Goal: Information Seeking & Learning: Learn about a topic

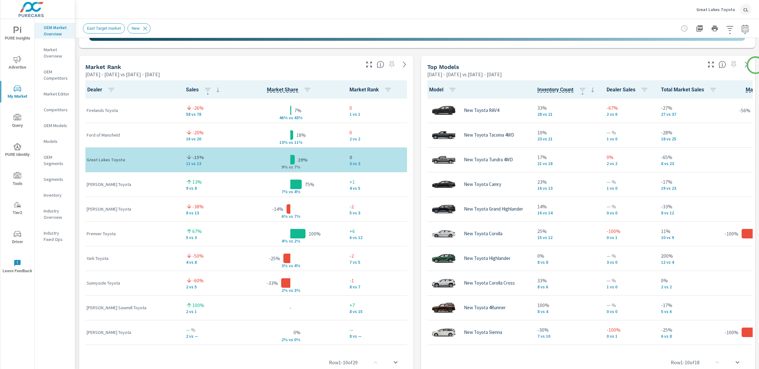
scroll to position [394, 0]
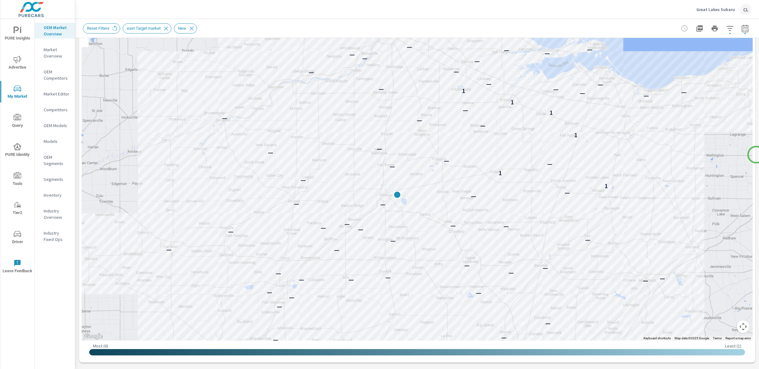
scroll to position [76, 0]
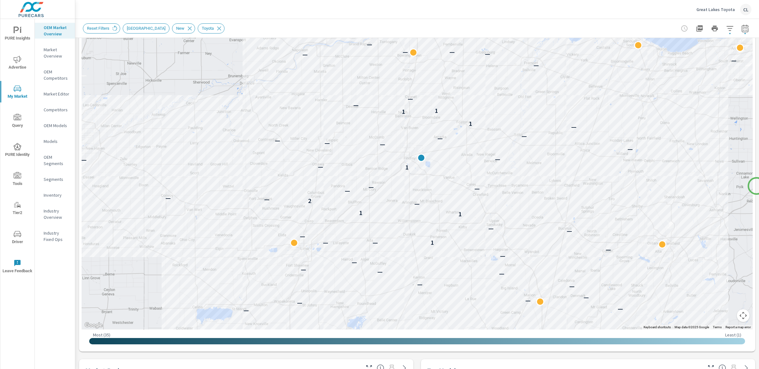
scroll to position [86, 0]
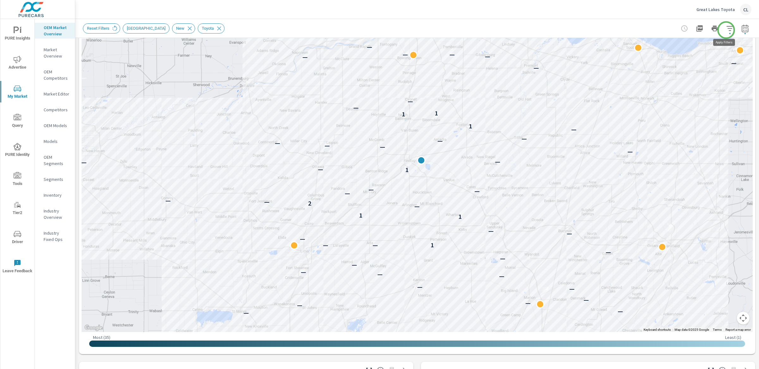
click at [726, 29] on icon "button" at bounding box center [730, 29] width 8 height 8
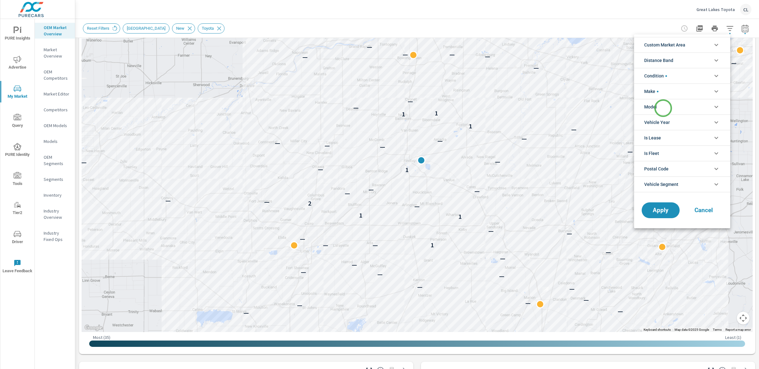
click at [663, 108] on li "Model" at bounding box center [682, 106] width 96 height 15
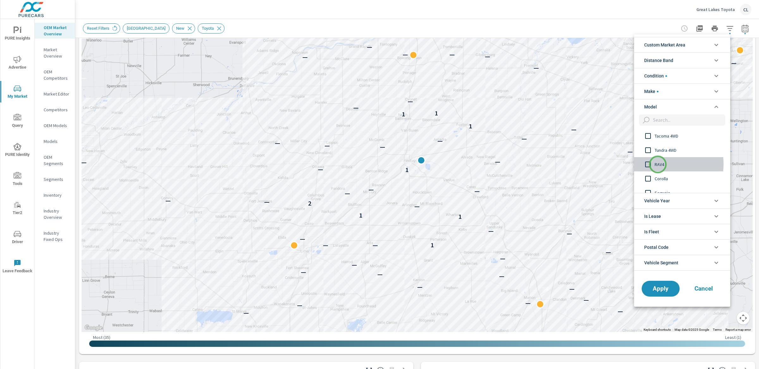
click at [657, 164] on span "RAV4" at bounding box center [688, 165] width 69 height 8
click at [661, 287] on span "Apply" at bounding box center [660, 288] width 26 height 6
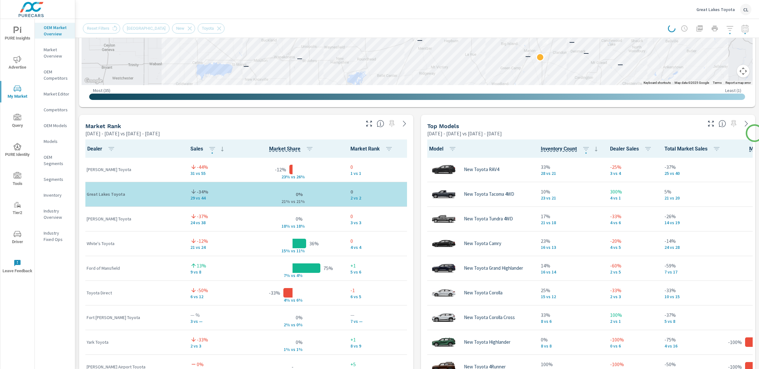
scroll to position [336, 0]
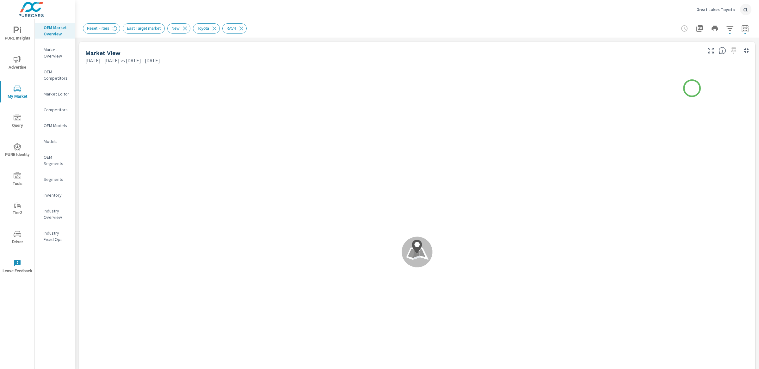
scroll to position [0, 0]
click at [726, 28] on icon "button" at bounding box center [729, 28] width 7 height 5
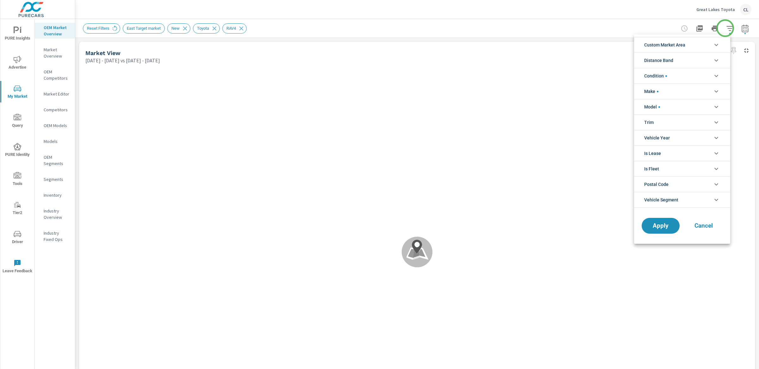
scroll to position [43, 0]
click at [698, 45] on li "Custom Market Area" at bounding box center [682, 44] width 96 height 15
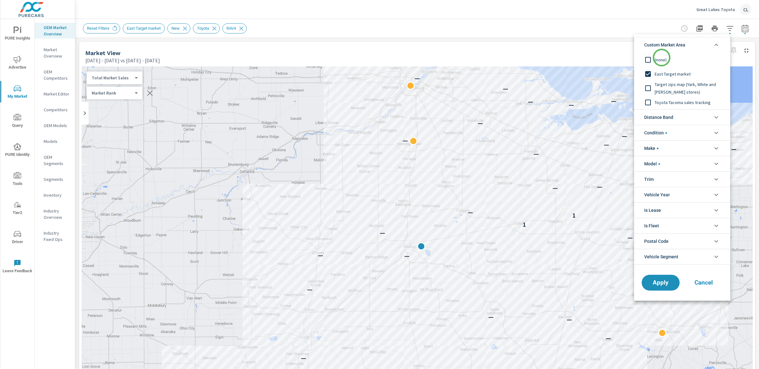
click at [661, 58] on span "(none)" at bounding box center [688, 60] width 69 height 8
click at [673, 116] on span "Distance Band" at bounding box center [658, 117] width 29 height 15
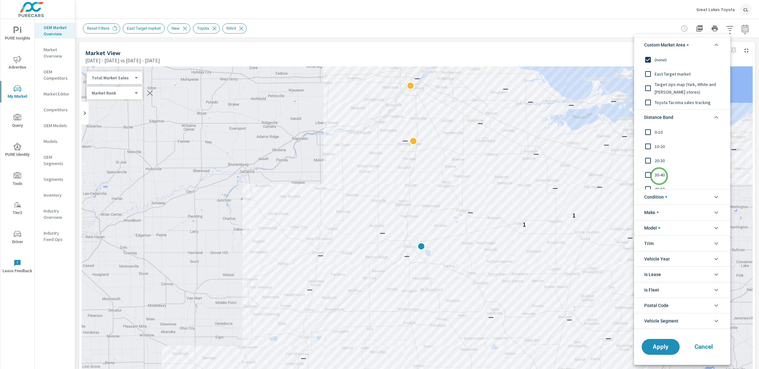
click at [659, 176] on span "30-40" at bounding box center [688, 175] width 69 height 8
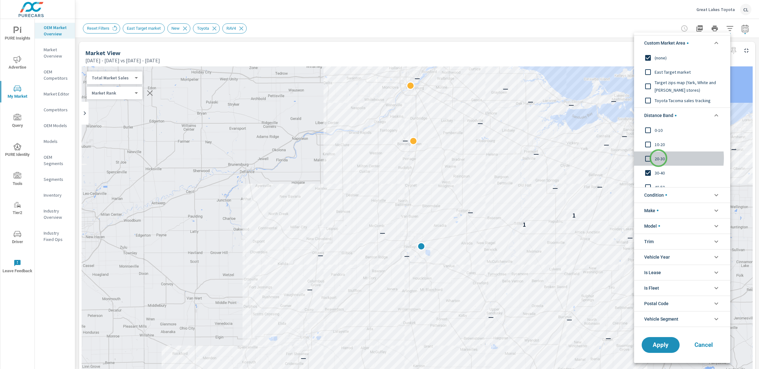
click at [658, 158] on span "20-30" at bounding box center [688, 159] width 69 height 8
click at [657, 144] on span "10-20" at bounding box center [688, 145] width 69 height 8
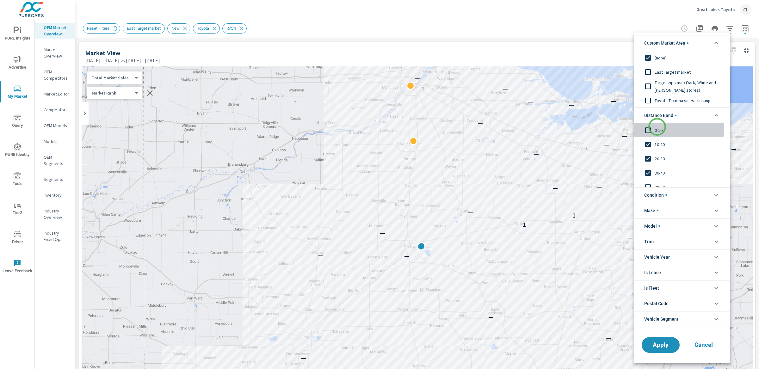
click at [657, 127] on span "0-10" at bounding box center [688, 130] width 69 height 8
click at [662, 344] on span "Apply" at bounding box center [660, 345] width 26 height 6
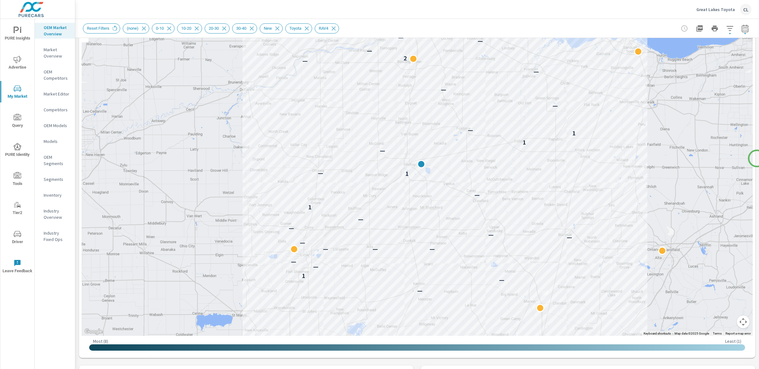
scroll to position [83, 0]
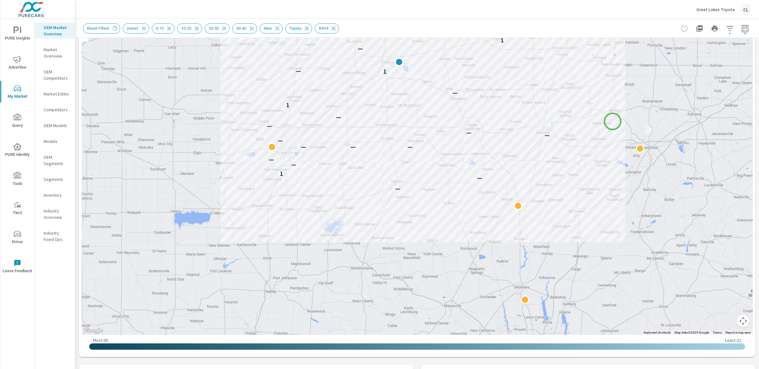
drag, startPoint x: 629, startPoint y: 192, endPoint x: 612, endPoint y: 121, distance: 72.5
click at [612, 121] on div "— — 1 — — — — — — — — — — 1 — 1 — — 1 1 — — — — — 2 — — — — — — — — — — — — — —" at bounding box center [698, 228] width 607 height 341
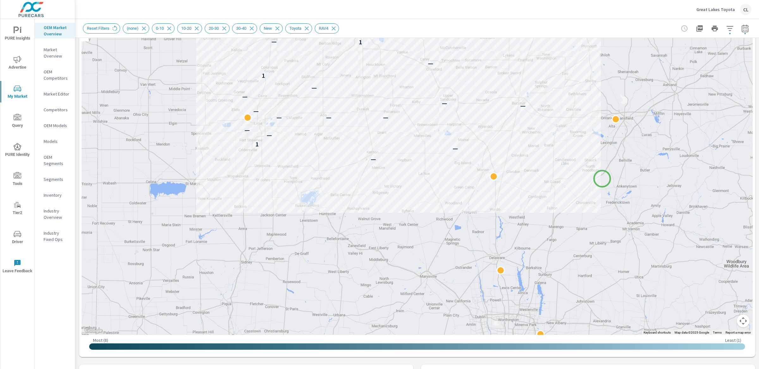
drag, startPoint x: 627, startPoint y: 210, endPoint x: 602, endPoint y: 179, distance: 40.4
click at [602, 179] on div "— — 1 — — — — — — — — — — 1 — 1 — — 1 1 — — — — — 2 — — — — — — — — — — — — — —" at bounding box center [696, 300] width 607 height 341
click at [104, 29] on span "Reset Filters" at bounding box center [98, 28] width 30 height 5
click at [105, 27] on span "Reset Filters" at bounding box center [98, 28] width 30 height 5
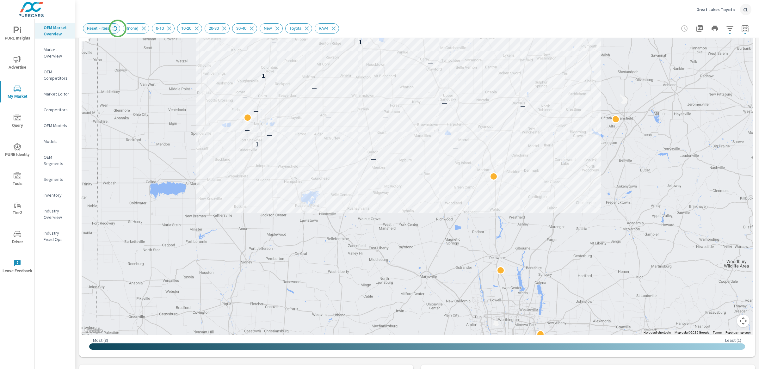
click at [117, 28] on icon at bounding box center [115, 27] width 5 height 5
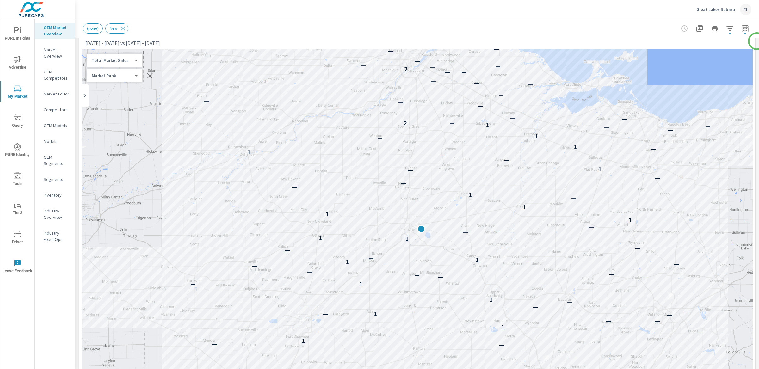
scroll to position [16, 0]
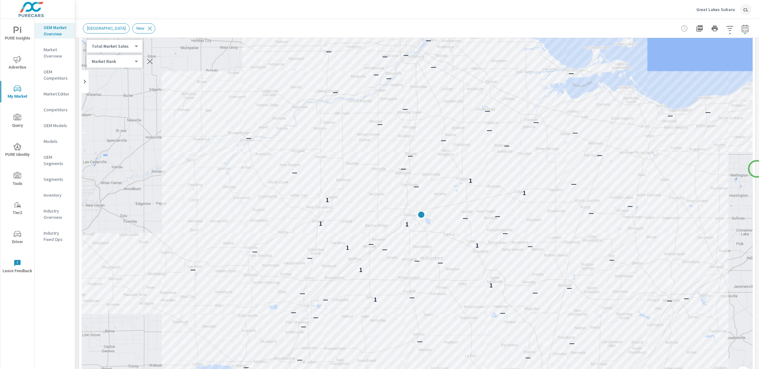
scroll to position [30, 0]
click at [726, 27] on icon "button" at bounding box center [730, 29] width 8 height 8
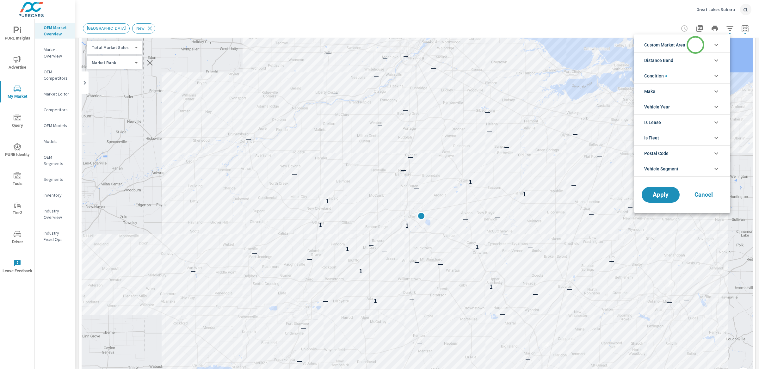
click at [695, 45] on li "Custom Market Area" at bounding box center [682, 44] width 96 height 15
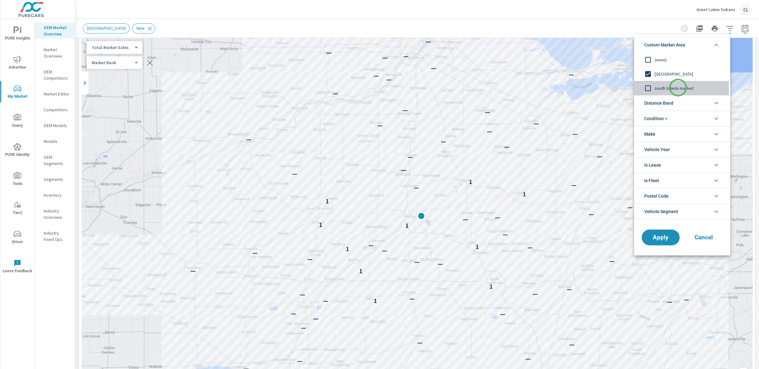
click at [678, 88] on span "south toledo market" at bounding box center [688, 88] width 69 height 8
click at [658, 239] on span "Apply" at bounding box center [660, 238] width 26 height 6
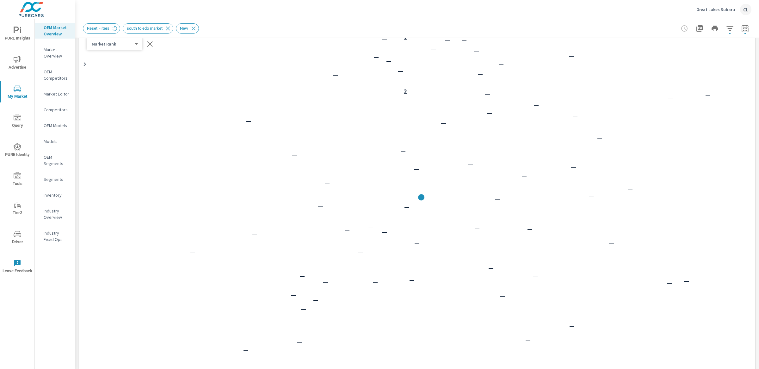
scroll to position [0, 0]
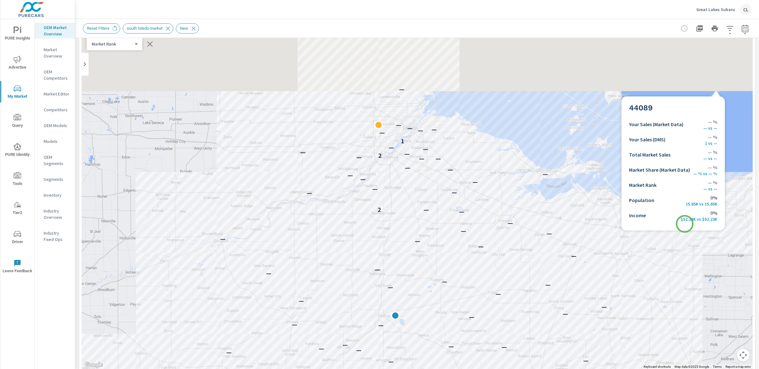
drag, startPoint x: 693, startPoint y: 181, endPoint x: 684, endPoint y: 224, distance: 44.0
click at [684, 224] on div "— — — — — — — — — — — — — — — — — — — — — — — — — — — — — — — — — — — — — — — —…" at bounding box center [417, 192] width 671 height 351
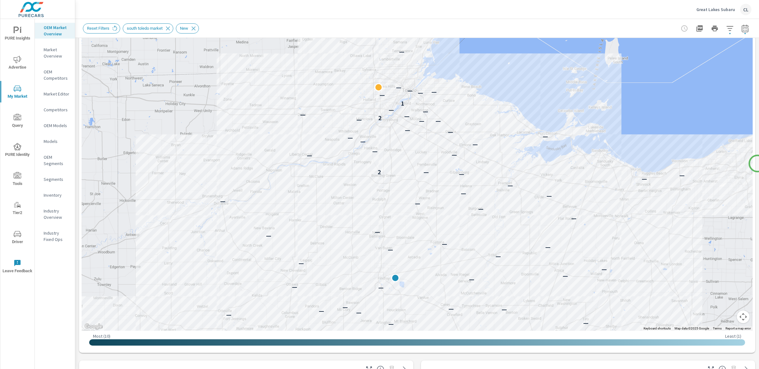
scroll to position [74, 0]
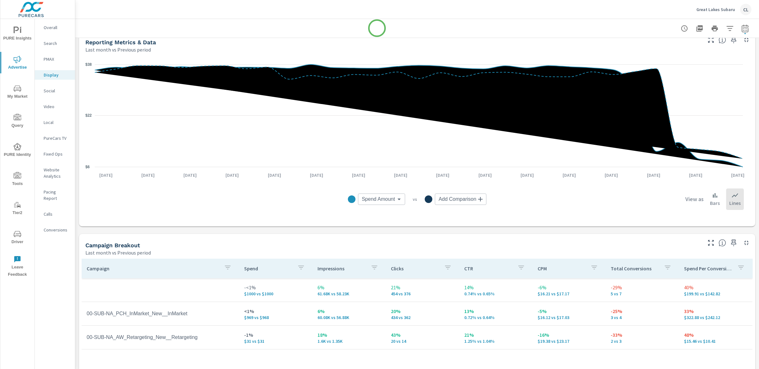
scroll to position [138, 0]
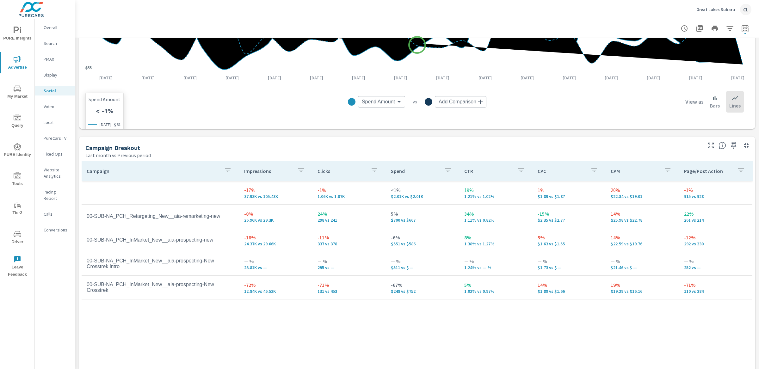
scroll to position [210, 0]
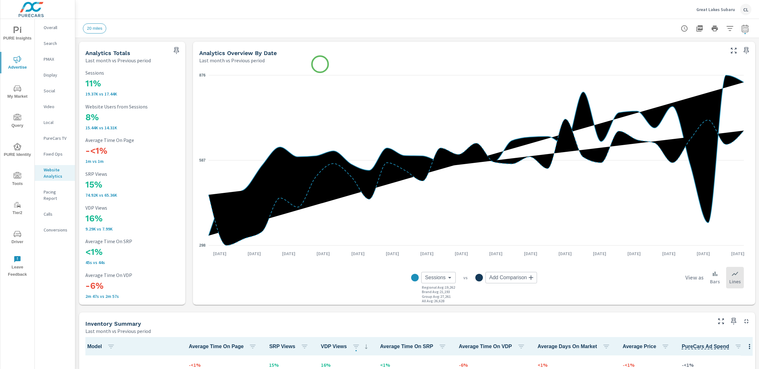
scroll to position [0, 0]
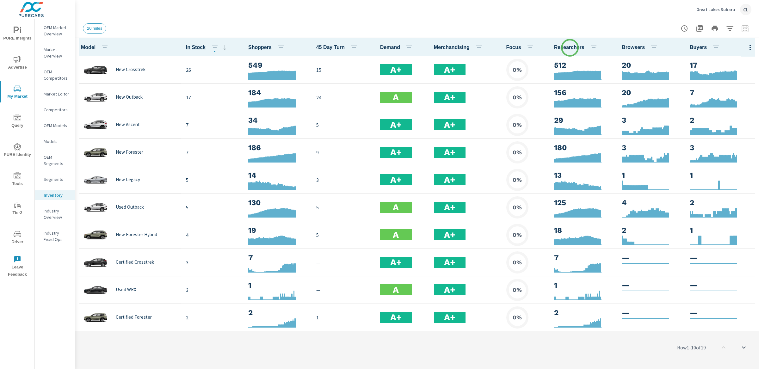
scroll to position [0, 0]
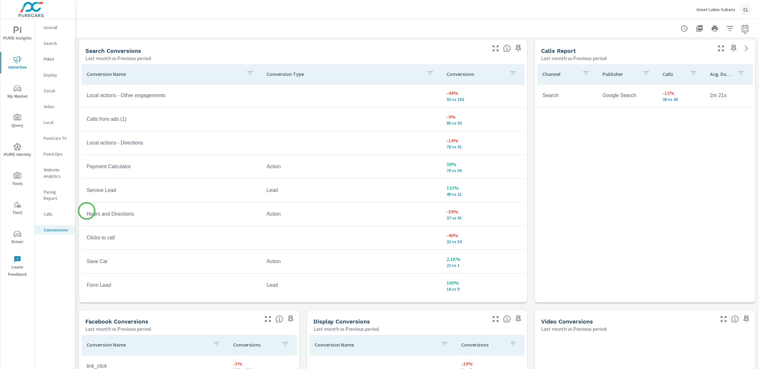
scroll to position [342, 0]
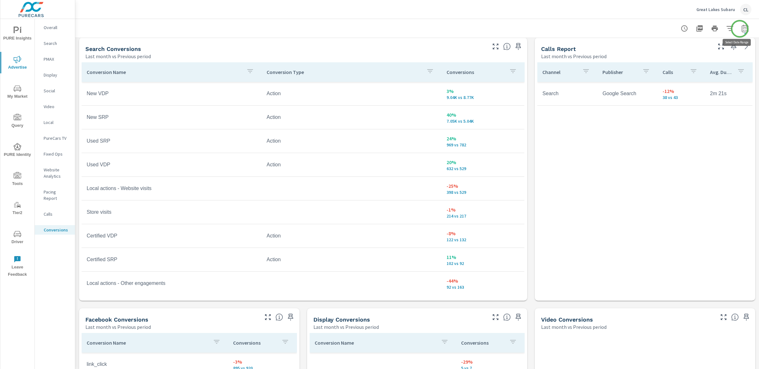
click at [741, 29] on icon "button" at bounding box center [745, 29] width 8 height 8
select select "Last month"
select select "Previous period"
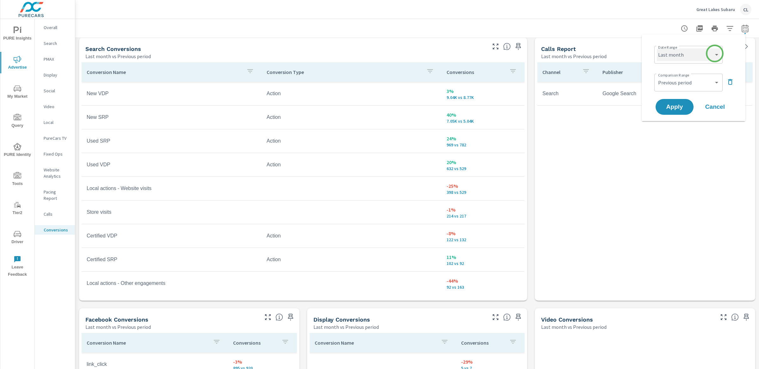
click at [714, 53] on select "Custom [DATE] Last week Last 7 days Last 14 days Last 30 days Last 45 days Last…" at bounding box center [687, 54] width 63 height 13
click at [656, 48] on select "Custom [DATE] Last week Last 7 days Last 14 days Last 30 days Last 45 days Last…" at bounding box center [687, 54] width 63 height 13
select select "Last 90 days"
click at [696, 80] on select "Custom Previous period Previous month Previous year" at bounding box center [687, 82] width 63 height 13
click at [656, 76] on select "Custom Previous period Previous month Previous year" at bounding box center [687, 82] width 63 height 13
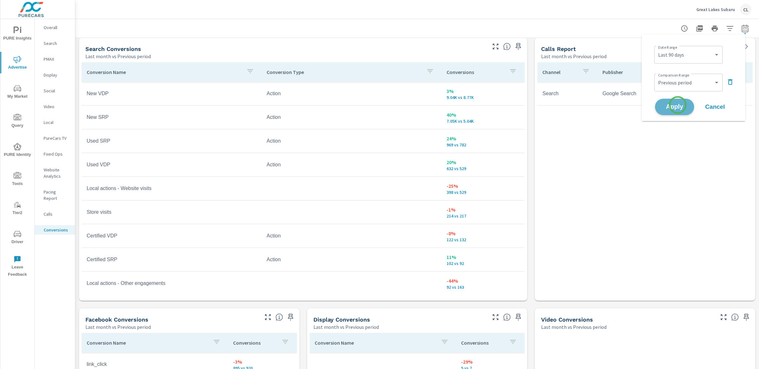
click at [677, 105] on span "Apply" at bounding box center [674, 107] width 26 height 6
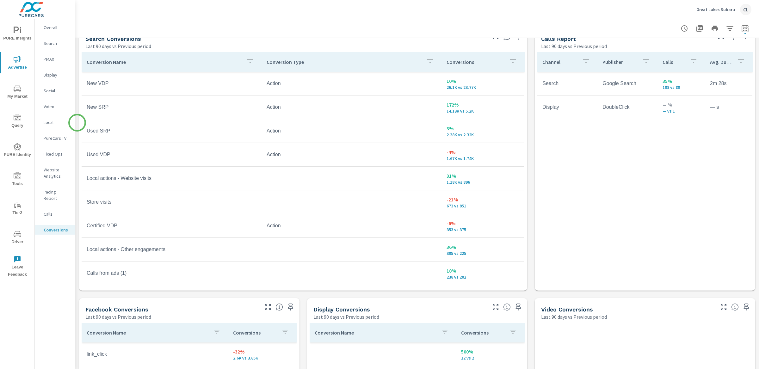
scroll to position [343, 0]
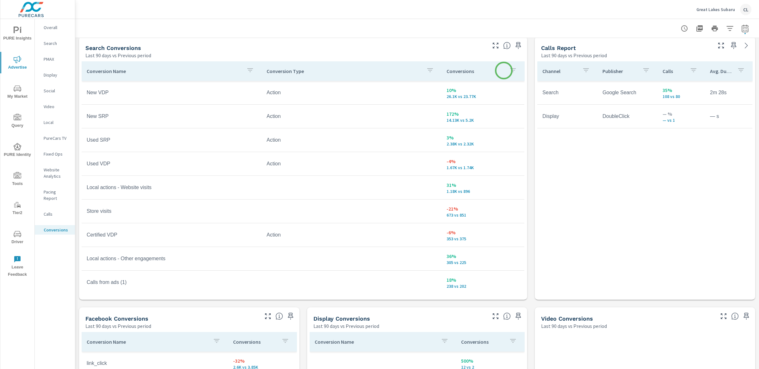
click at [509, 70] on icon "button" at bounding box center [513, 70] width 8 height 8
click at [461, 72] on div at bounding box center [379, 184] width 759 height 369
click at [469, 71] on p "Conversions" at bounding box center [475, 71] width 58 height 6
click at [514, 71] on icon at bounding box center [516, 71] width 4 height 4
click at [513, 71] on icon at bounding box center [516, 71] width 6 height 6
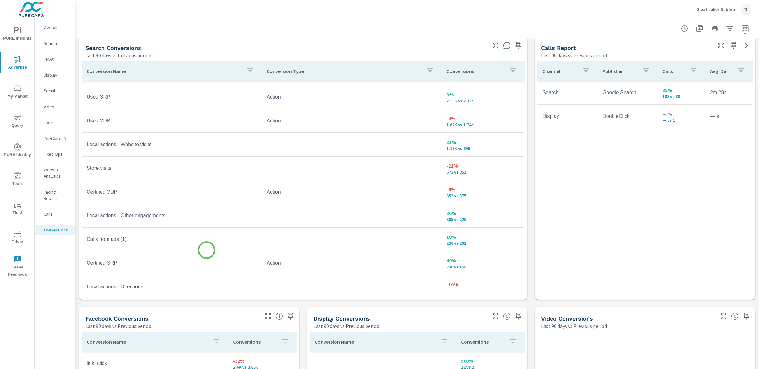
scroll to position [43, 0]
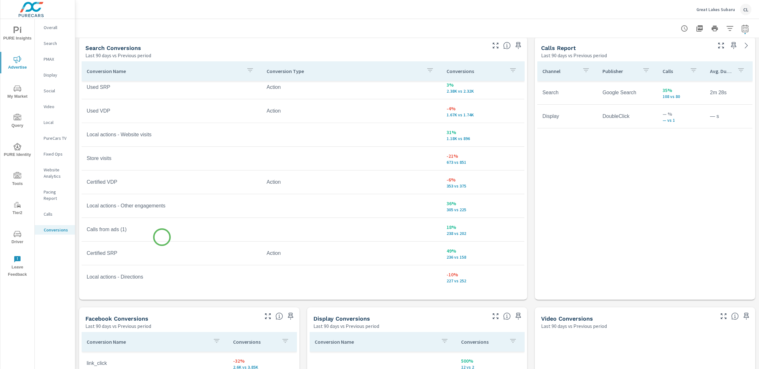
scroll to position [54, 0]
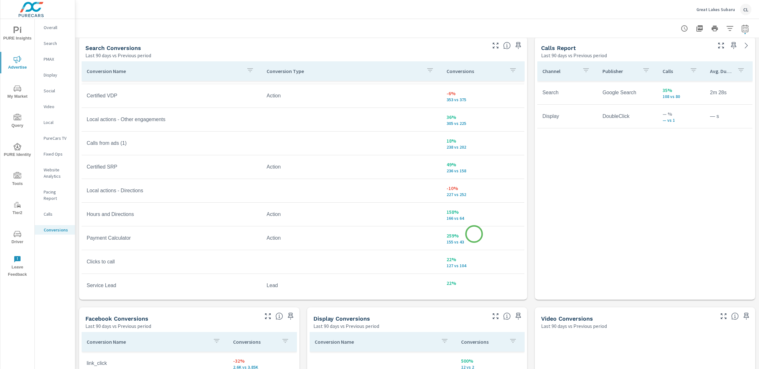
scroll to position [140, 0]
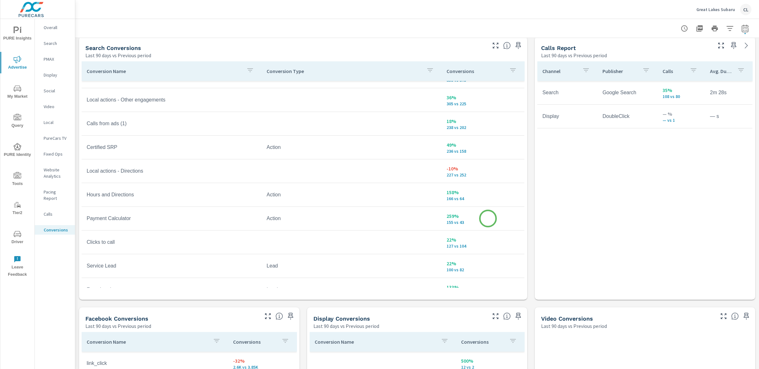
scroll to position [162, 0]
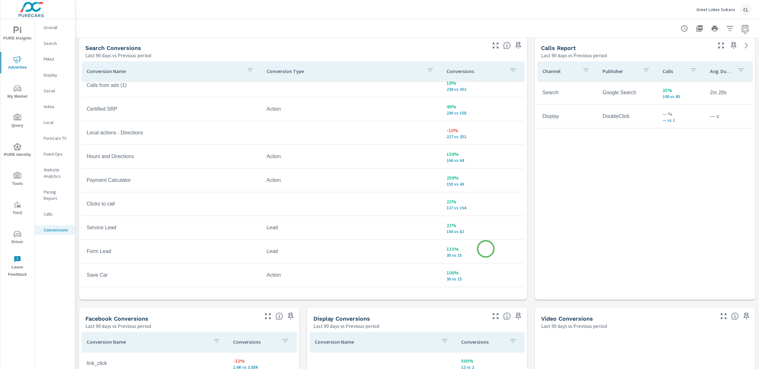
scroll to position [198, 0]
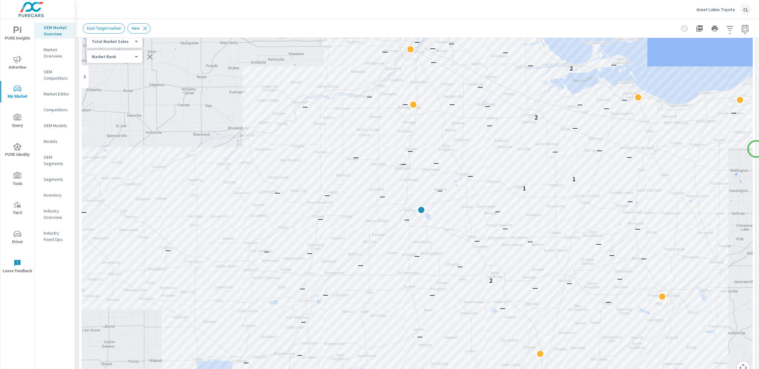
scroll to position [34, 0]
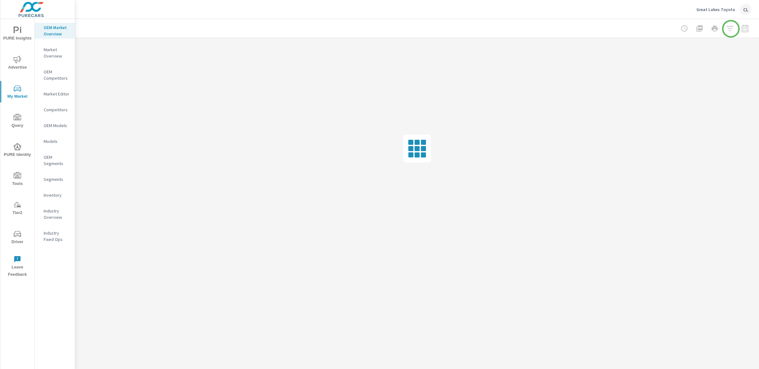
click at [730, 28] on div at bounding box center [714, 28] width 73 height 13
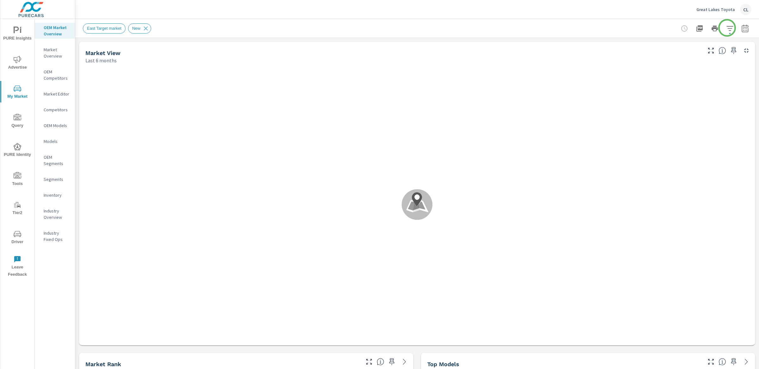
click at [726, 28] on icon "button" at bounding box center [729, 28] width 7 height 5
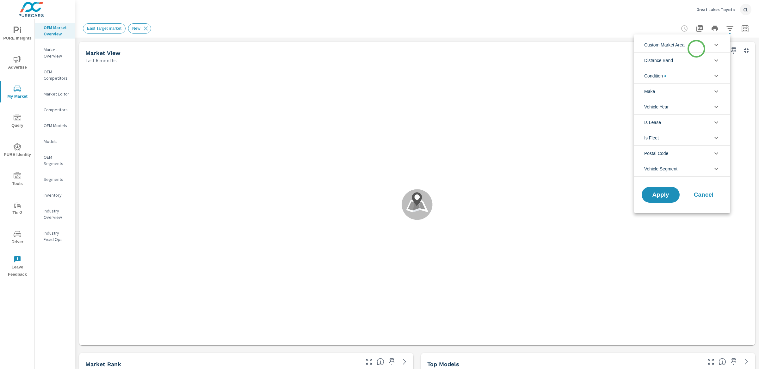
scroll to position [0, 0]
click at [672, 76] on li "Condition" at bounding box center [682, 75] width 96 height 15
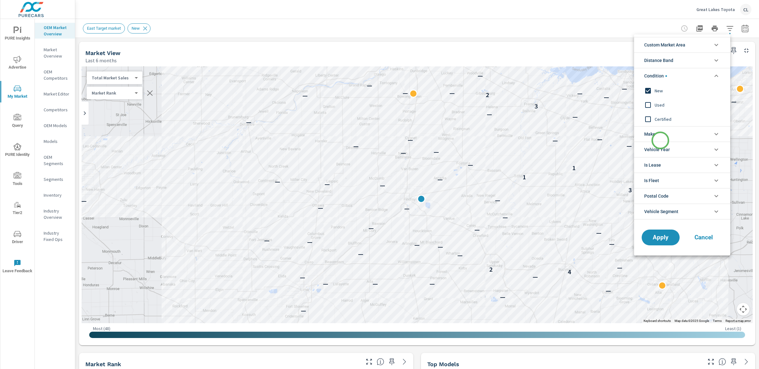
click at [661, 134] on li "Make" at bounding box center [682, 133] width 96 height 15
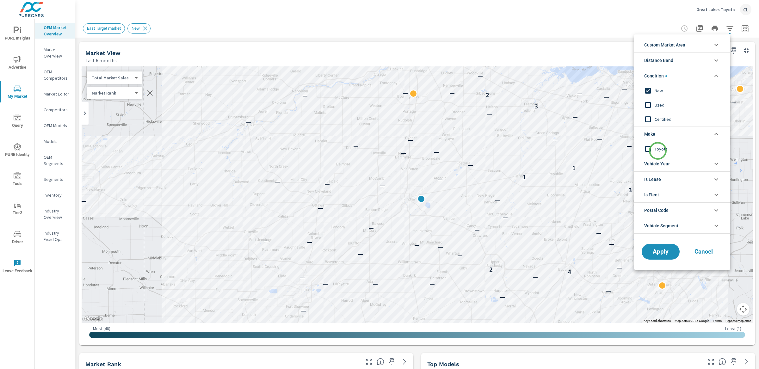
click at [657, 151] on span "Toyota" at bounding box center [688, 149] width 69 height 8
click at [663, 250] on span "Apply" at bounding box center [660, 252] width 26 height 6
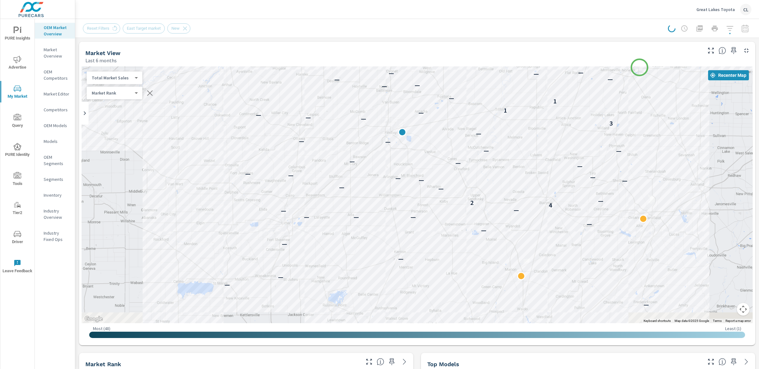
drag, startPoint x: 659, startPoint y: 138, endPoint x: 640, endPoint y: 67, distance: 73.8
click at [639, 66] on div "← Move left → Move right ↑ Move up ↓ Move down + Zoom in - Zoom out Home Jump l…" at bounding box center [417, 204] width 676 height 281
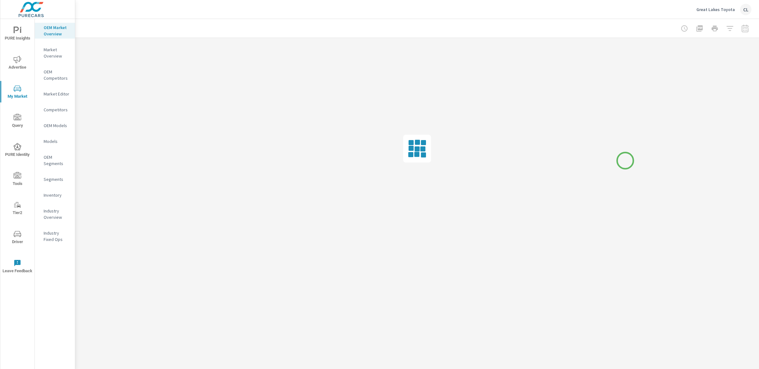
drag, startPoint x: 597, startPoint y: 245, endPoint x: 625, endPoint y: 161, distance: 89.0
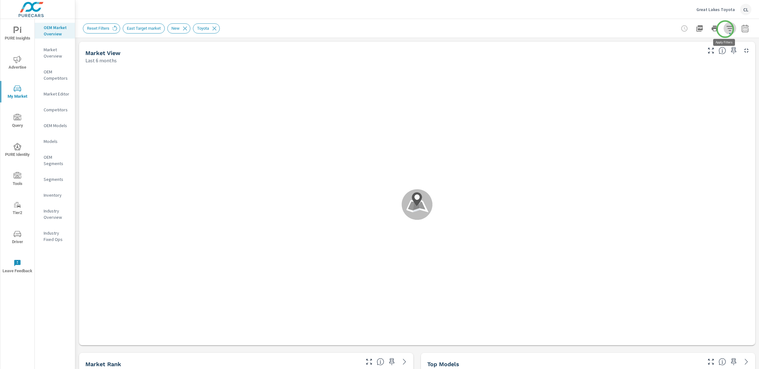
click at [726, 29] on icon "button" at bounding box center [730, 29] width 8 height 8
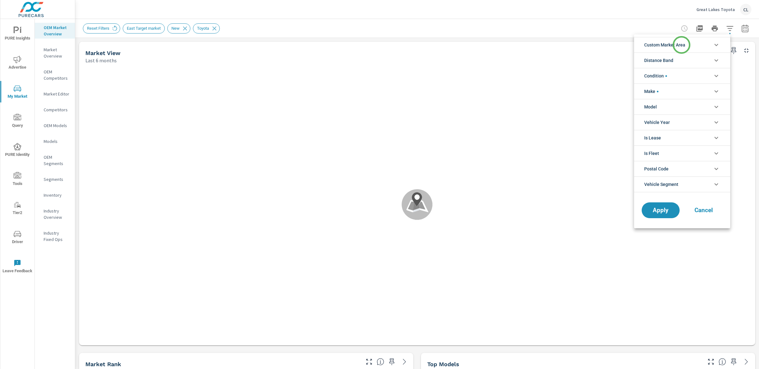
click at [681, 45] on span "Custom Market Area" at bounding box center [664, 44] width 41 height 15
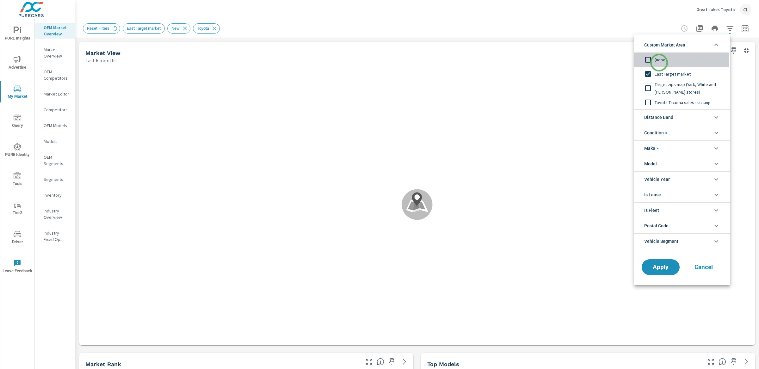
click at [659, 63] on span "(none)" at bounding box center [688, 60] width 69 height 8
click at [654, 270] on span "Apply" at bounding box center [660, 267] width 26 height 6
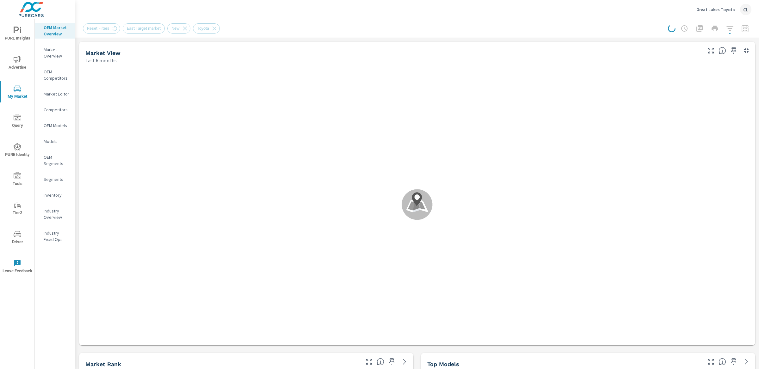
scroll to position [0, 0]
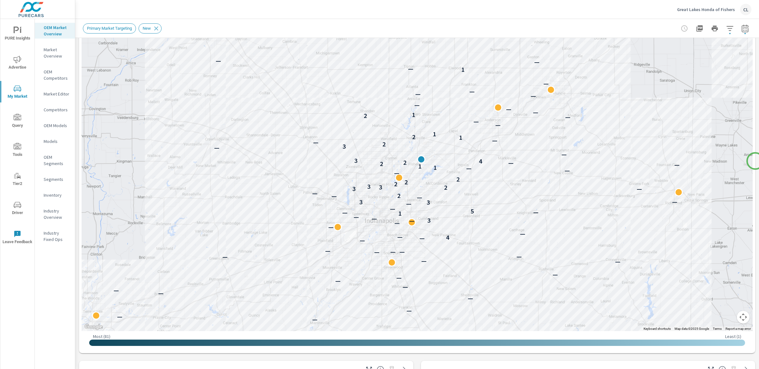
scroll to position [85, 0]
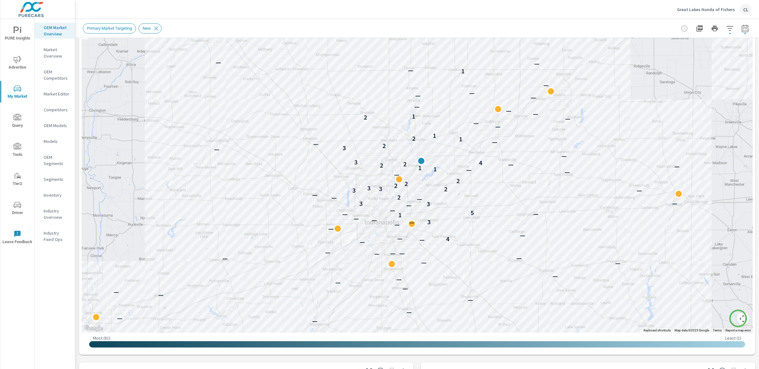
click at [738, 318] on button "Map camera controls" at bounding box center [742, 318] width 13 height 13
click at [723, 288] on button "Zoom in" at bounding box center [727, 287] width 13 height 13
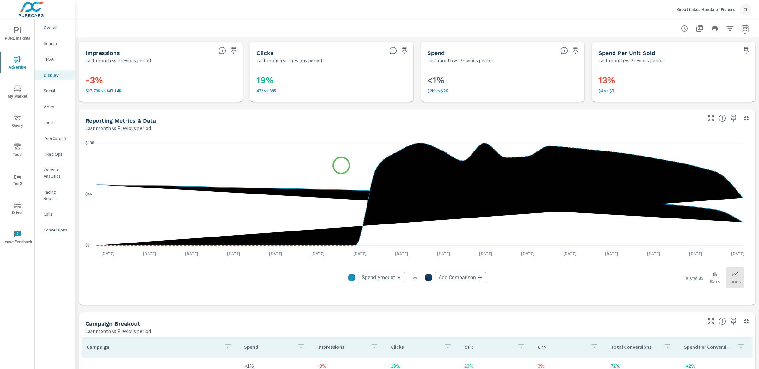
scroll to position [169, 0]
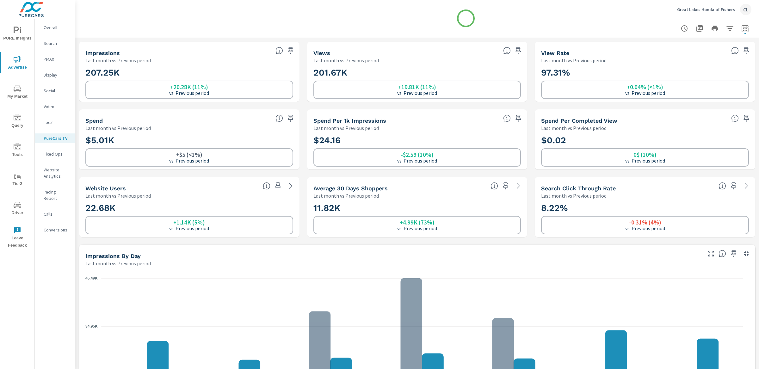
scroll to position [2, 0]
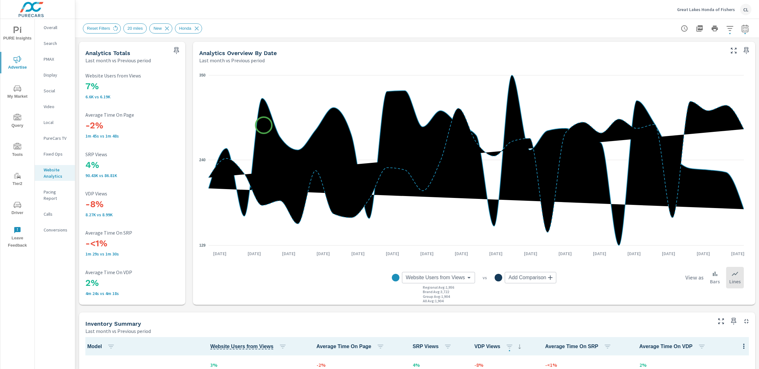
scroll to position [209, 0]
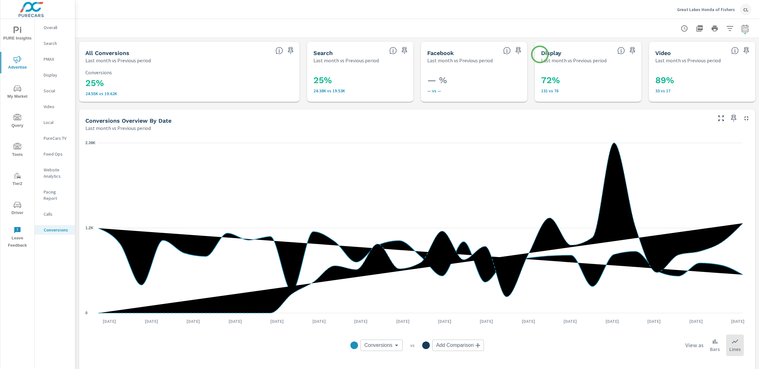
scroll to position [190, 0]
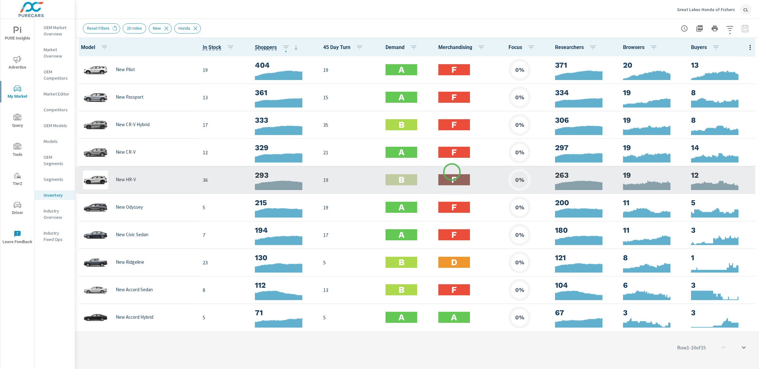
scroll to position [0, 0]
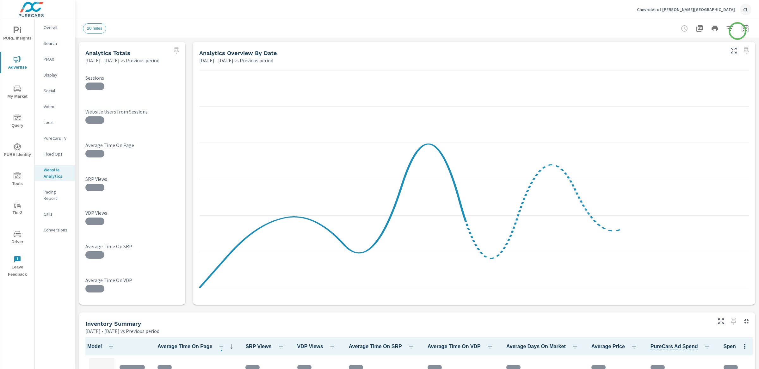
click at [741, 31] on icon "button" at bounding box center [745, 29] width 8 height 8
select select "Previous period"
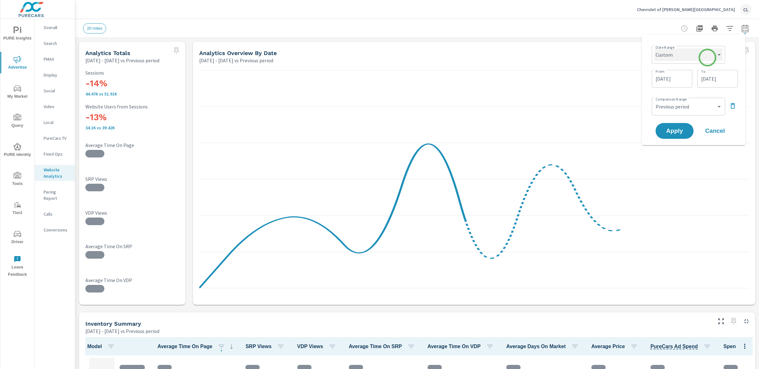
click at [707, 58] on select "Custom [DATE] Last week Last 7 days Last 14 days Last 30 days Last 45 days Last…" at bounding box center [688, 54] width 68 height 13
click at [654, 48] on select "Custom [DATE] Last week Last 7 days Last 14 days Last 30 days Last 45 days Last…" at bounding box center [688, 54] width 68 height 13
select select "Last month"
click at [684, 109] on span "Apply" at bounding box center [674, 107] width 26 height 6
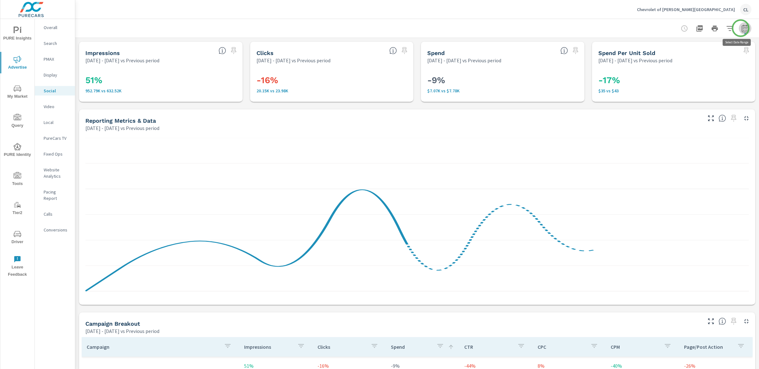
click at [742, 28] on icon "button" at bounding box center [744, 29] width 4 height 3
select select "Previous period"
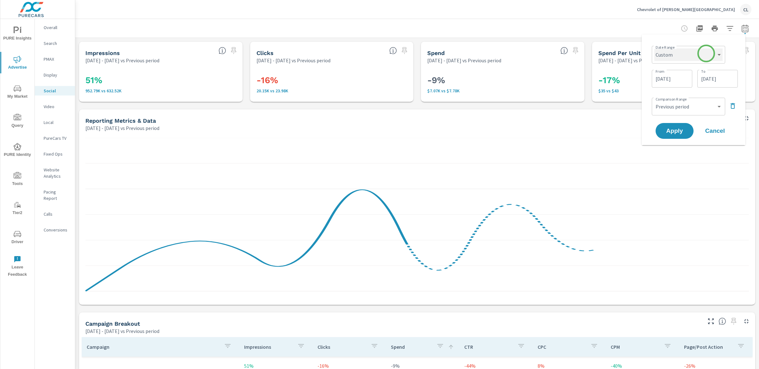
click at [703, 55] on select "Custom [DATE] Last week Last 7 days Last 14 days Last 30 days Last 45 days Last…" at bounding box center [688, 54] width 68 height 13
click at [654, 48] on select "Custom [DATE] Last week Last 7 days Last 14 days Last 30 days Last 45 days Last…" at bounding box center [688, 54] width 68 height 13
select select "Last month"
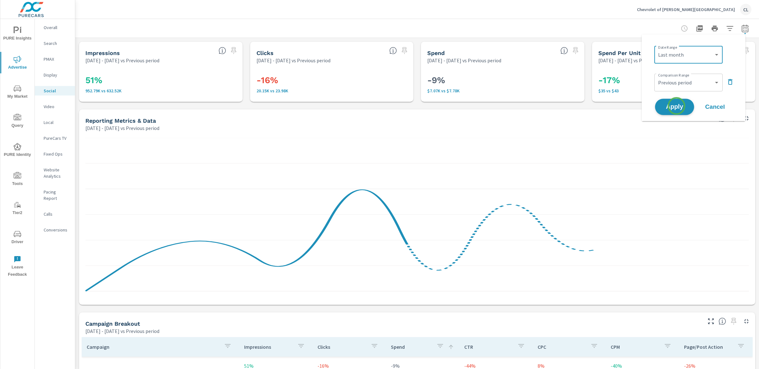
click at [676, 106] on span "Apply" at bounding box center [674, 107] width 26 height 6
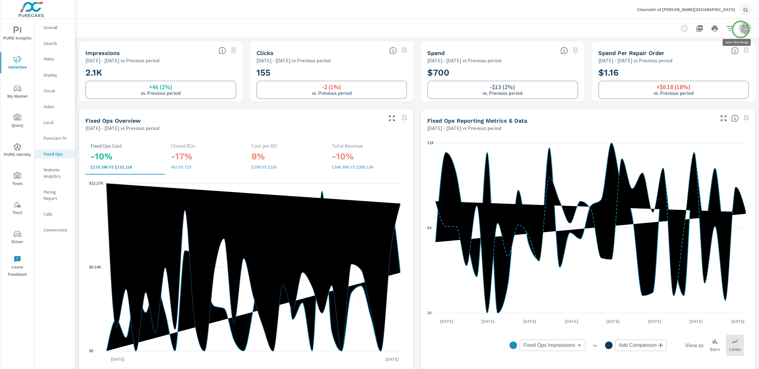
click at [741, 29] on icon "button" at bounding box center [745, 29] width 8 height 8
select select "Previous period"
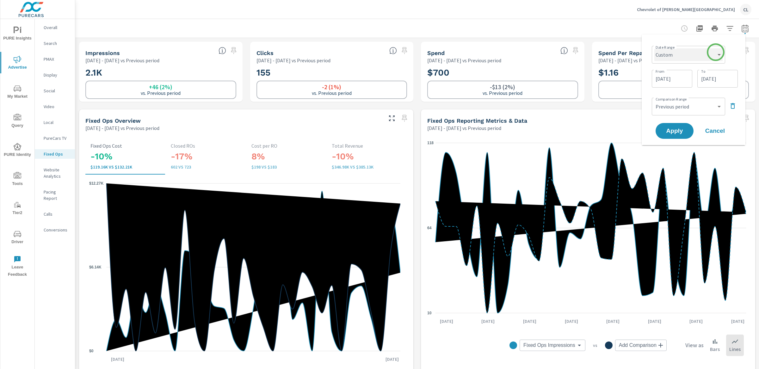
click at [707, 57] on select "Custom [DATE] Last week Last 7 days Last 14 days Last 30 days Last 45 days Last…" at bounding box center [688, 54] width 68 height 13
click at [654, 48] on select "Custom [DATE] Last week Last 7 days Last 14 days Last 30 days Last 45 days Last…" at bounding box center [688, 54] width 68 height 13
select select "Last month"
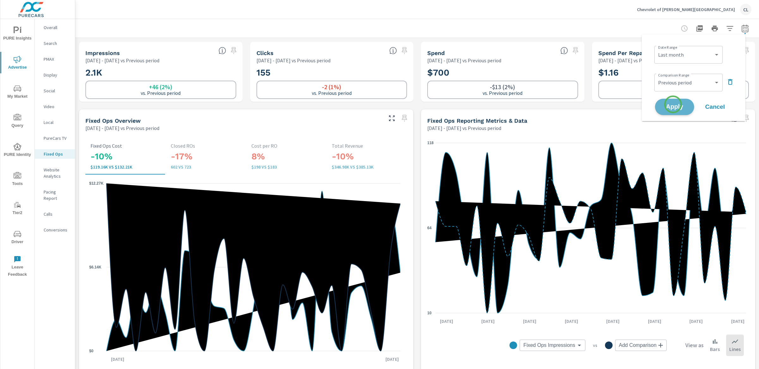
click at [673, 104] on span "Apply" at bounding box center [674, 107] width 26 height 6
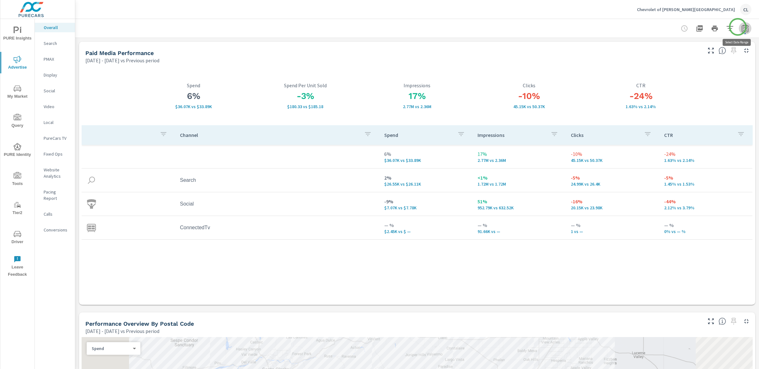
click at [741, 27] on icon "button" at bounding box center [744, 28] width 7 height 8
select select "Previous period"
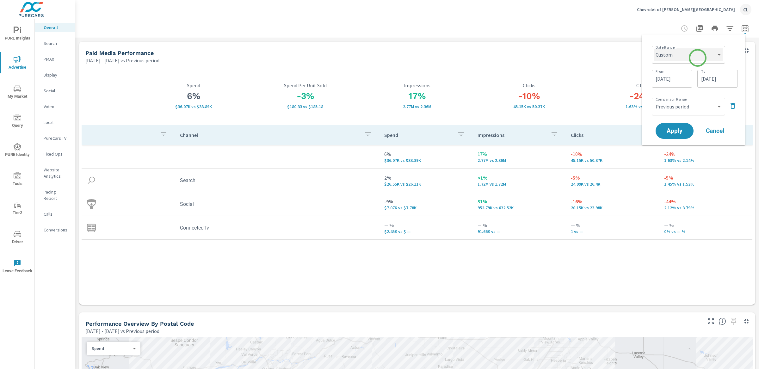
click at [697, 55] on select "Custom [DATE] Last week Last 7 days Last 14 days Last 30 days Last 45 days Last…" at bounding box center [688, 54] width 68 height 13
click at [654, 48] on select "Custom Yesterday Last week Last 7 days Last 14 days Last 30 days Last 45 days L…" at bounding box center [688, 54] width 68 height 13
select select "Last month"
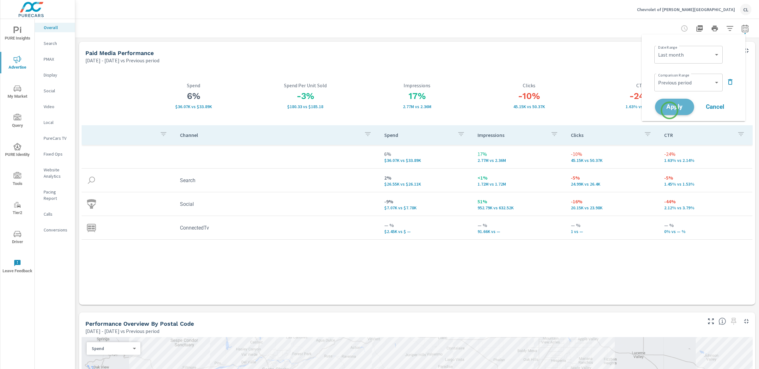
click at [669, 110] on button "Apply" at bounding box center [674, 107] width 39 height 16
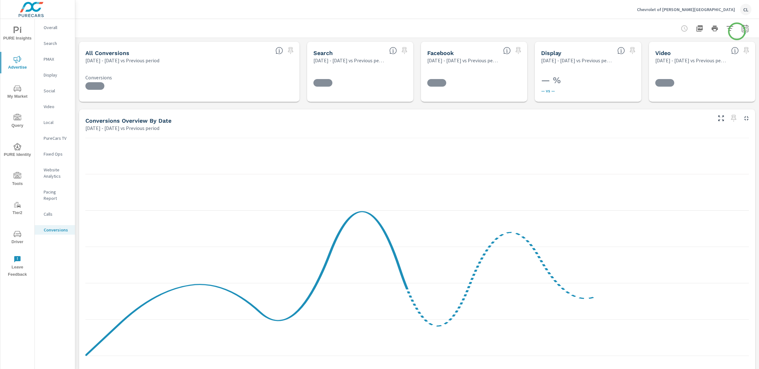
click at [741, 30] on icon "button" at bounding box center [745, 29] width 8 height 8
select select "Previous period"
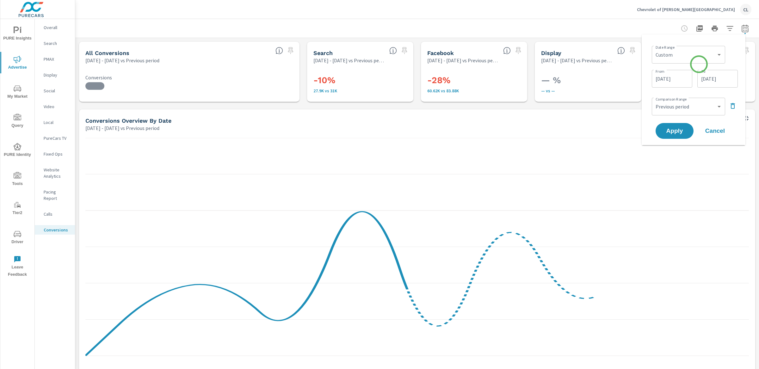
scroll to position [71, 0]
click at [671, 57] on select "Custom Yesterday Last week Last 7 days Last 14 days Last 30 days Last 45 days L…" at bounding box center [688, 54] width 68 height 13
click at [654, 48] on select "Custom Yesterday Last week Last 7 days Last 14 days Last 30 days Last 45 days L…" at bounding box center [688, 54] width 68 height 13
select select "Last month"
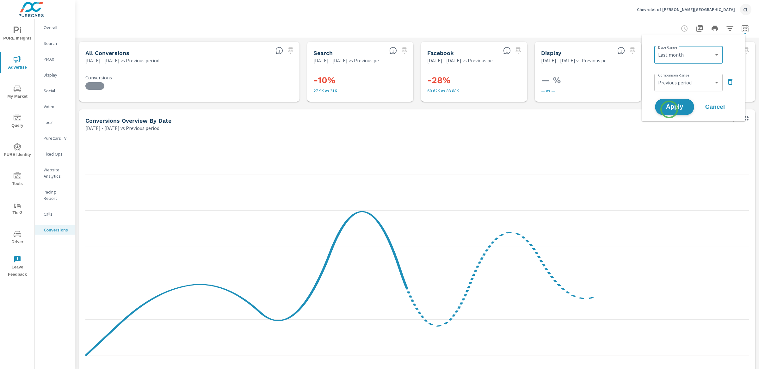
click at [669, 109] on span "Apply" at bounding box center [674, 107] width 26 height 6
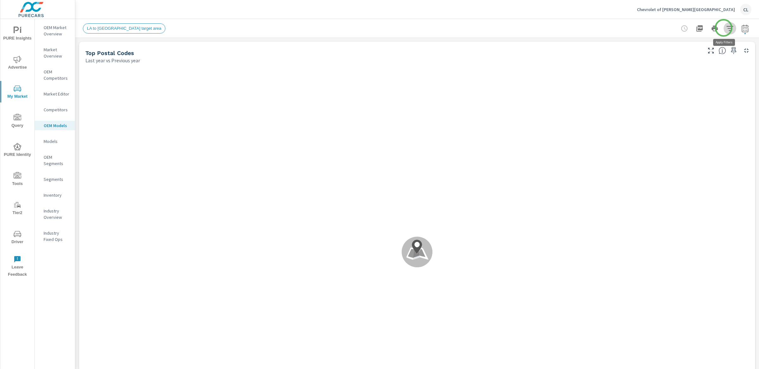
click at [726, 28] on icon "button" at bounding box center [729, 28] width 7 height 5
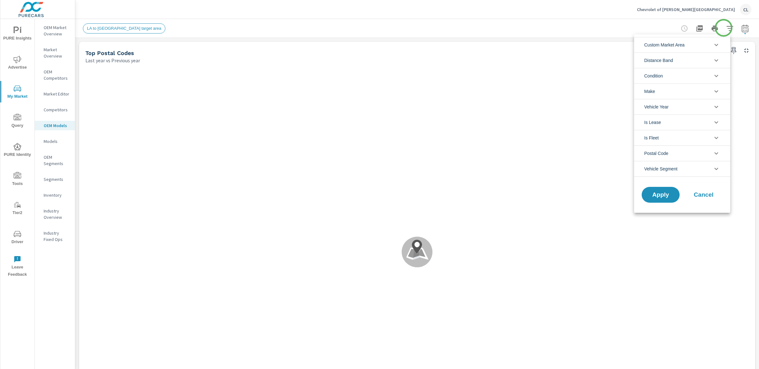
scroll to position [14, 0]
click at [684, 43] on span "Custom Market Area" at bounding box center [664, 44] width 40 height 15
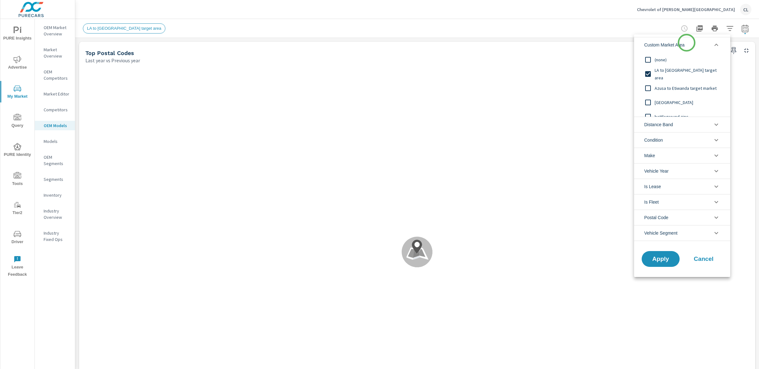
scroll to position [0, 0]
click at [667, 101] on span "Primary Market Area" at bounding box center [688, 103] width 69 height 8
click at [658, 261] on span "Apply" at bounding box center [660, 259] width 26 height 6
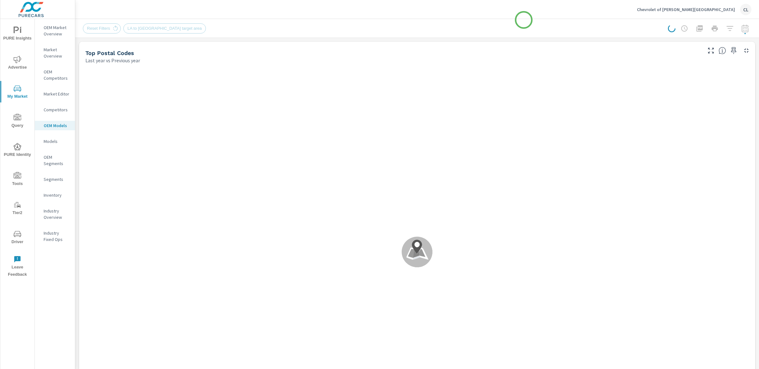
scroll to position [0, 0]
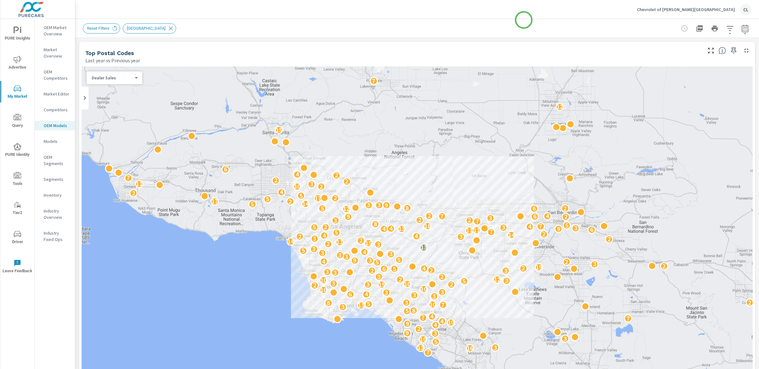
scroll to position [0, 0]
click at [726, 28] on icon "button" at bounding box center [729, 28] width 7 height 5
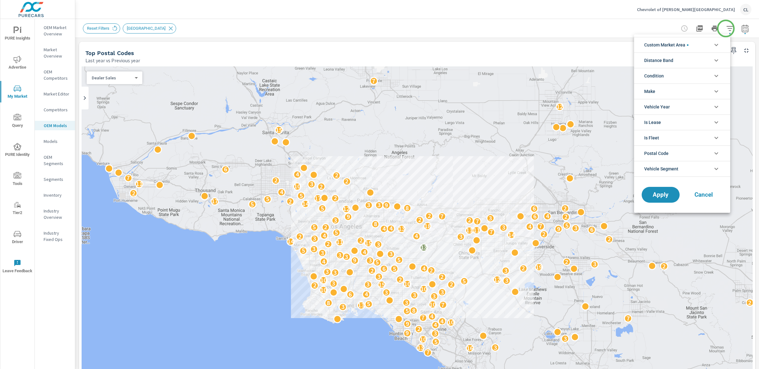
scroll to position [43, 0]
click at [661, 76] on span "Condition" at bounding box center [654, 75] width 20 height 15
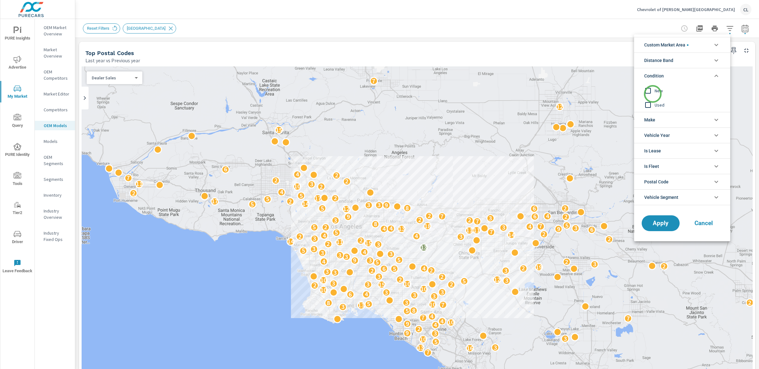
click at [652, 95] on input "filter options" at bounding box center [647, 90] width 13 height 13
click at [655, 116] on li "Make" at bounding box center [682, 119] width 96 height 15
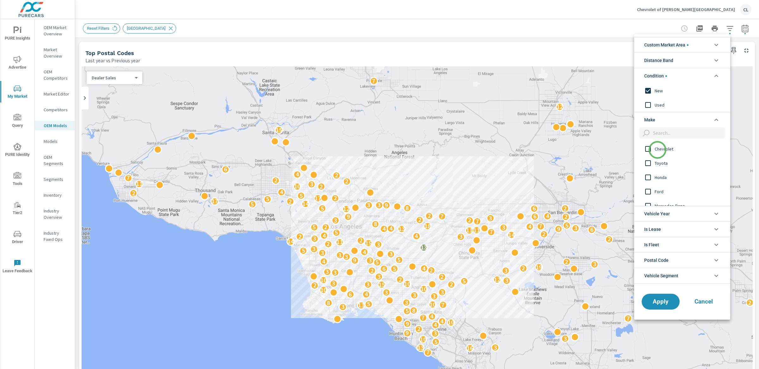
scroll to position [0, 0]
click at [660, 151] on span "Chevrolet" at bounding box center [688, 149] width 69 height 8
click at [658, 302] on span "Apply" at bounding box center [660, 301] width 26 height 6
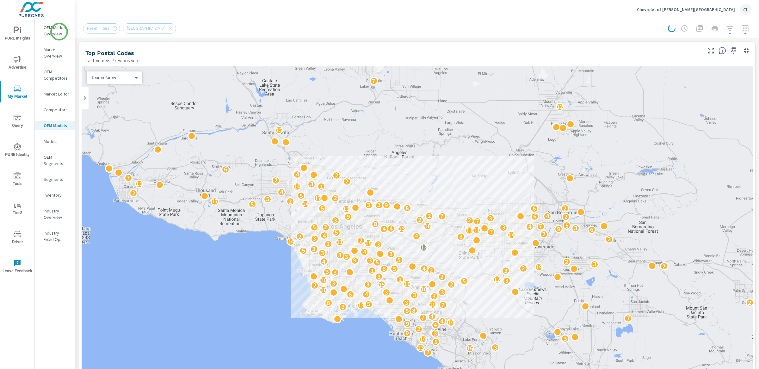
click at [58, 32] on p "OEM Market Overview" at bounding box center [57, 30] width 26 height 13
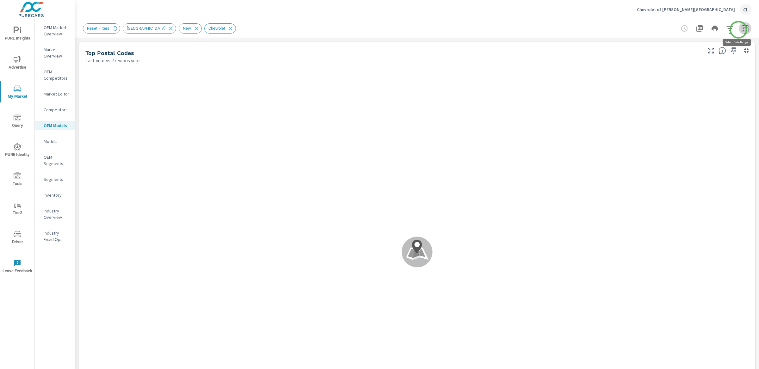
click at [741, 30] on icon "button" at bounding box center [745, 29] width 8 height 8
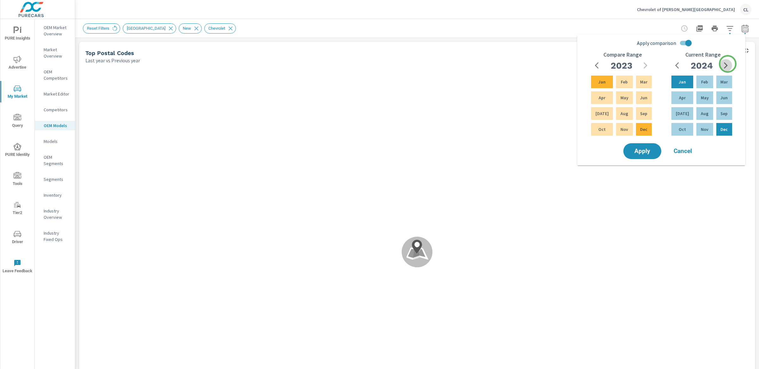
click at [727, 64] on icon "button" at bounding box center [726, 66] width 8 height 8
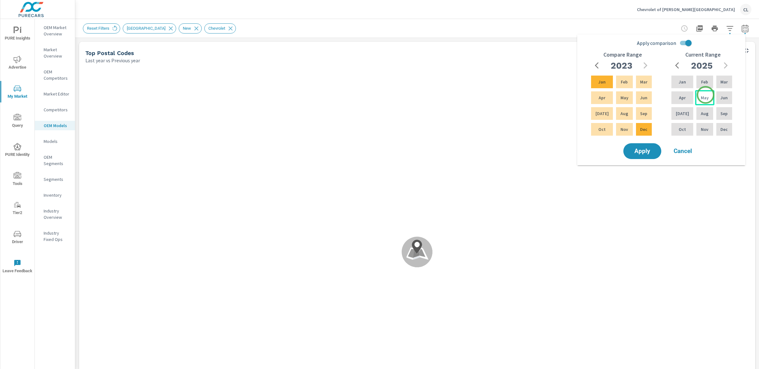
click at [705, 95] on div "May" at bounding box center [704, 97] width 19 height 15
click at [678, 109] on div "Jul" at bounding box center [682, 113] width 24 height 15
click at [647, 65] on icon "button" at bounding box center [645, 65] width 4 height 6
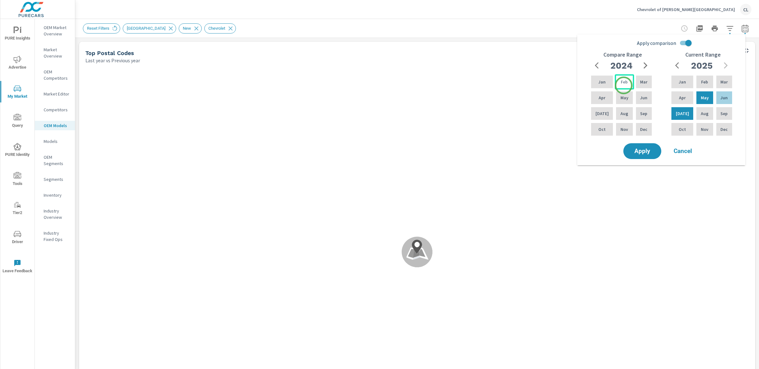
click at [623, 85] on div "Feb" at bounding box center [623, 81] width 19 height 15
click at [600, 101] on div "Apr" at bounding box center [601, 97] width 24 height 15
click at [639, 155] on button "Apply" at bounding box center [641, 151] width 39 height 16
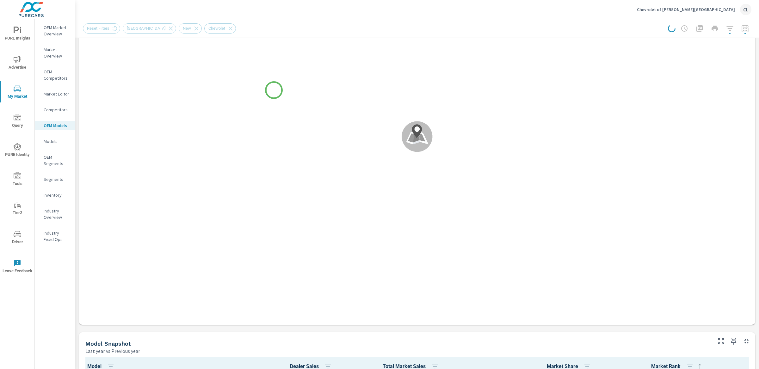
scroll to position [0, 0]
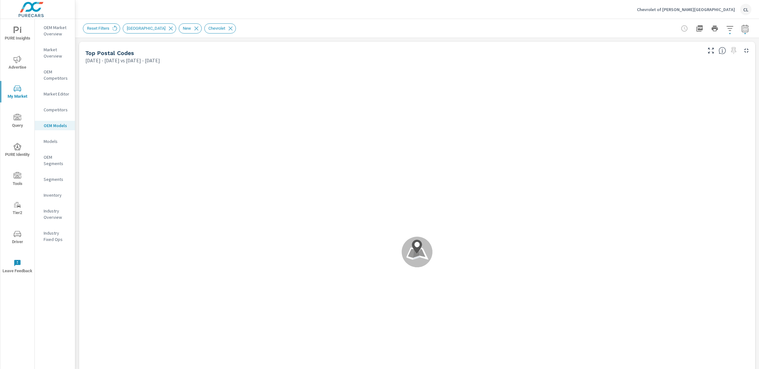
scroll to position [0, 0]
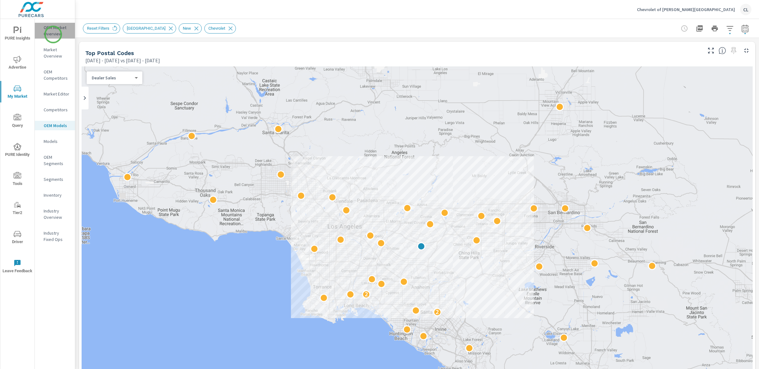
click at [53, 34] on p "OEM Market Overview" at bounding box center [57, 30] width 26 height 13
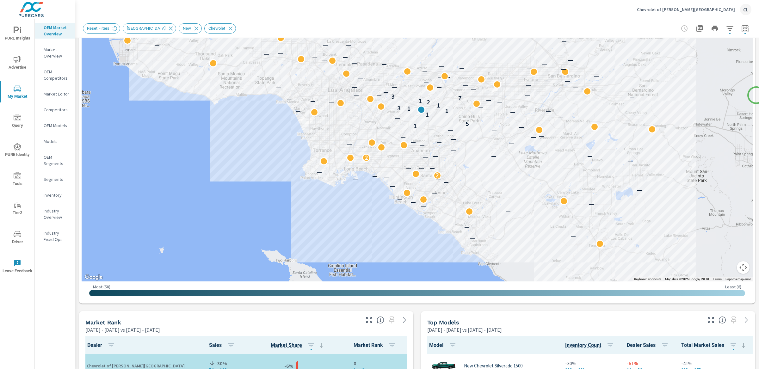
scroll to position [139, 0]
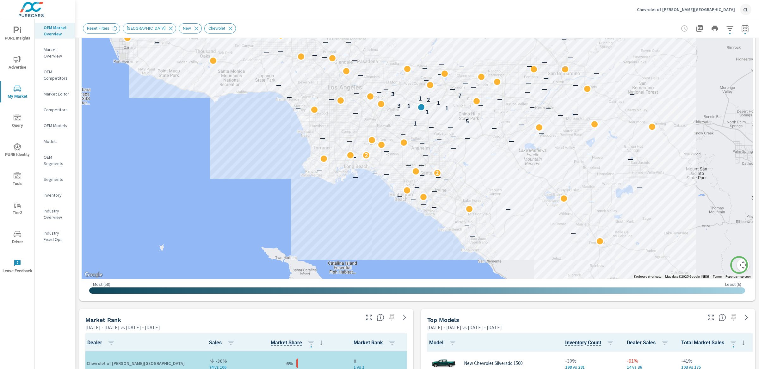
click at [739, 265] on button "Map camera controls" at bounding box center [742, 265] width 13 height 13
click at [724, 231] on button "Zoom in" at bounding box center [727, 233] width 13 height 13
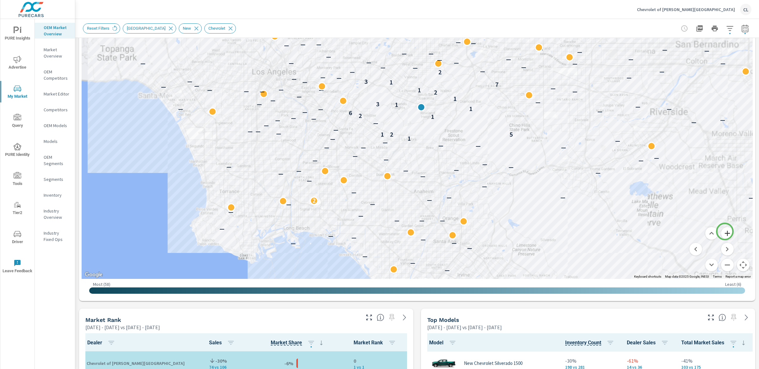
click at [724, 231] on button "Zoom in" at bounding box center [727, 233] width 13 height 13
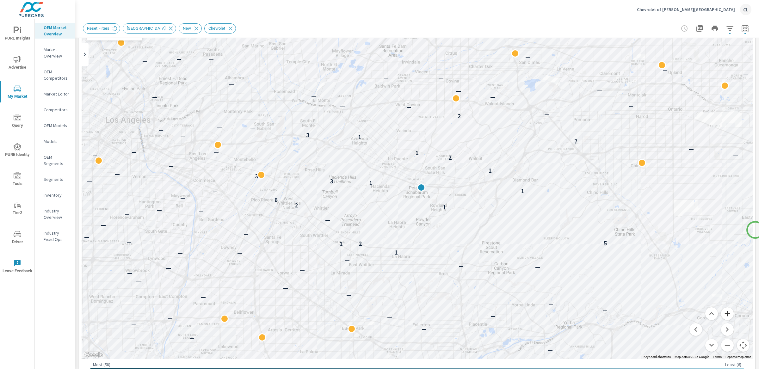
scroll to position [55, 0]
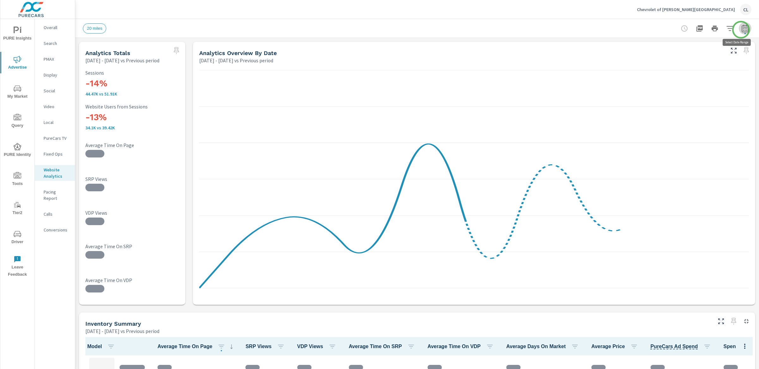
click at [742, 30] on icon "button" at bounding box center [744, 29] width 4 height 3
select select "Previous period"
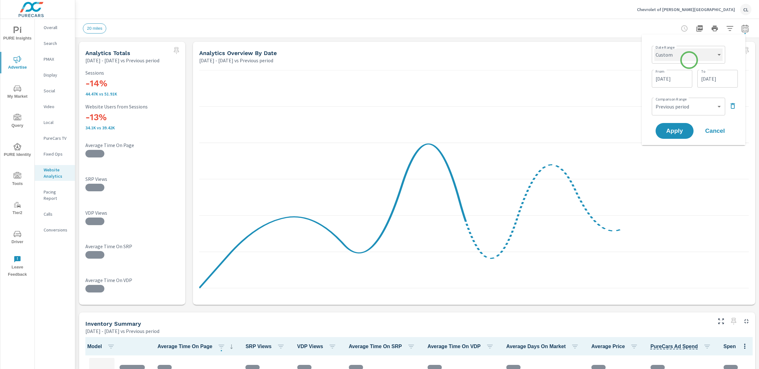
click at [689, 60] on select "Custom Yesterday Last week Last 7 days Last 14 days Last 30 days Last 45 days L…" at bounding box center [688, 54] width 68 height 13
click at [654, 48] on select "Custom Yesterday Last week Last 7 days Last 14 days Last 30 days Last 45 days L…" at bounding box center [688, 54] width 68 height 13
select select "Last month"
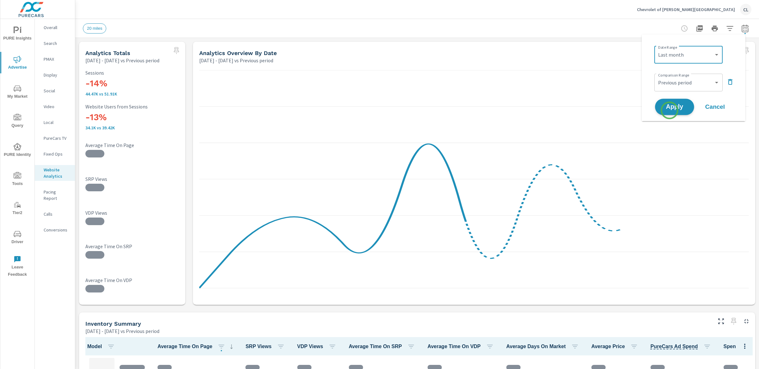
click at [670, 107] on span "Apply" at bounding box center [674, 107] width 26 height 6
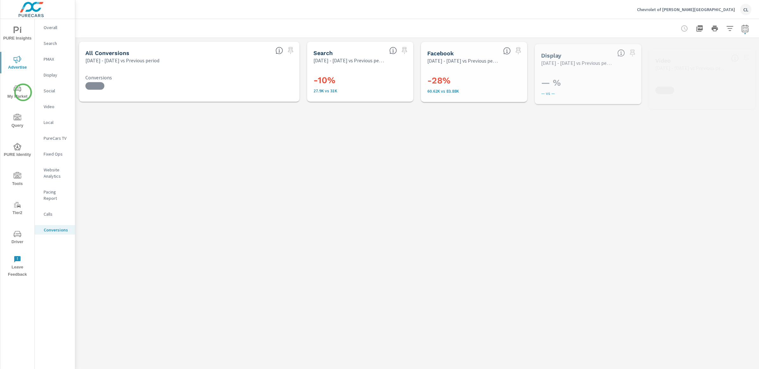
scroll to position [71, 0]
click at [22, 93] on span "My Market" at bounding box center [17, 92] width 30 height 15
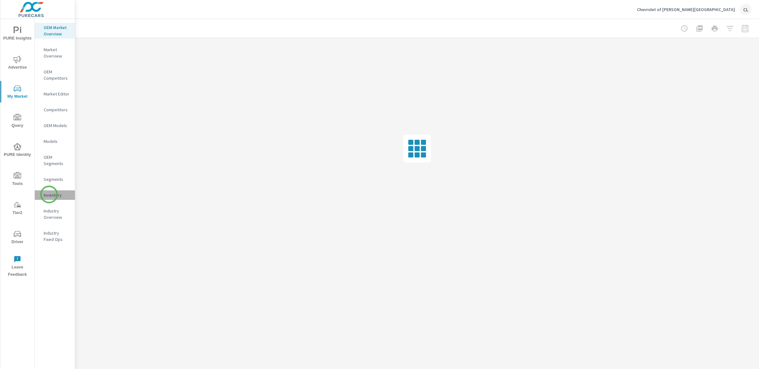
click at [49, 194] on p "Inventory" at bounding box center [57, 195] width 26 height 6
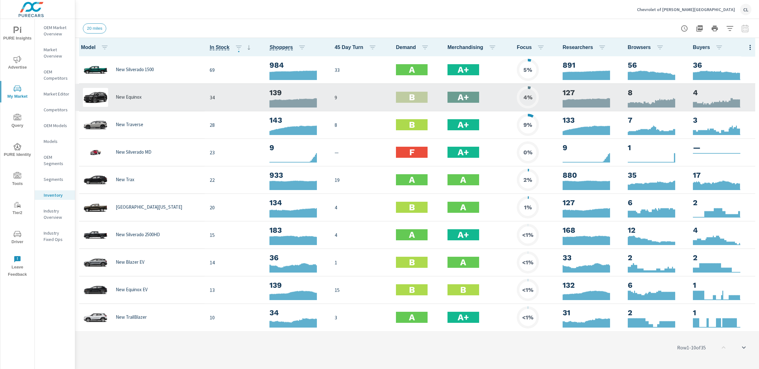
scroll to position [0, 0]
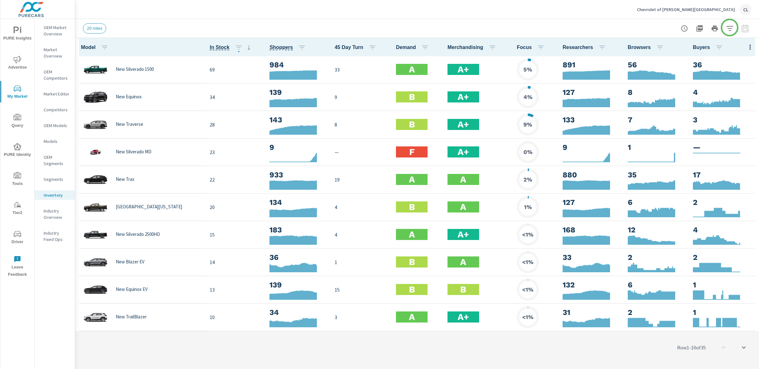
click at [729, 27] on icon "button" at bounding box center [730, 29] width 8 height 8
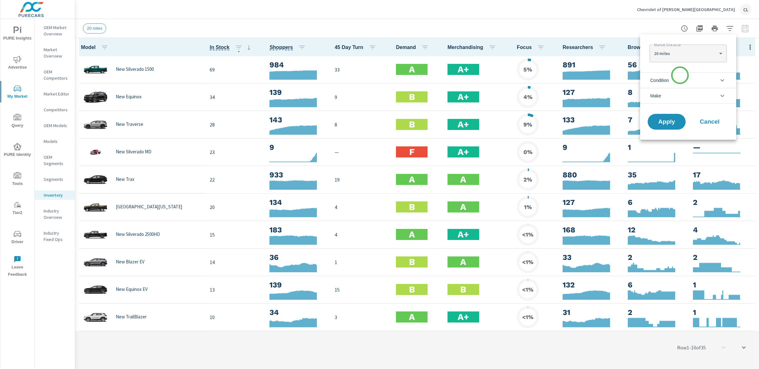
click at [679, 76] on li "Condition" at bounding box center [688, 79] width 96 height 15
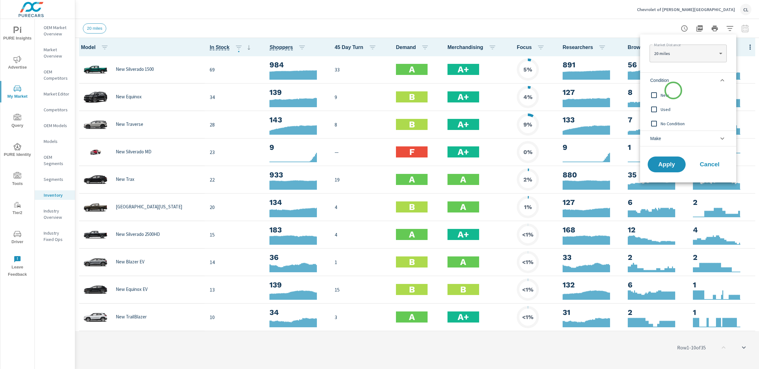
click at [671, 94] on span "New" at bounding box center [694, 95] width 69 height 8
click at [671, 139] on li "Make" at bounding box center [688, 139] width 96 height 16
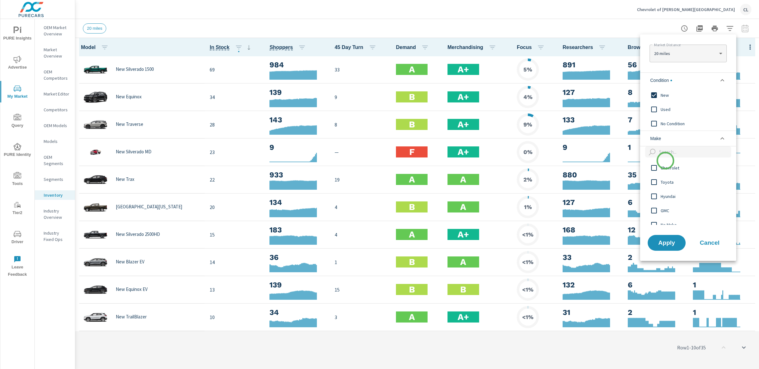
click at [665, 162] on div "Chevrolet" at bounding box center [687, 168] width 95 height 14
click at [669, 249] on button "Apply" at bounding box center [666, 243] width 39 height 16
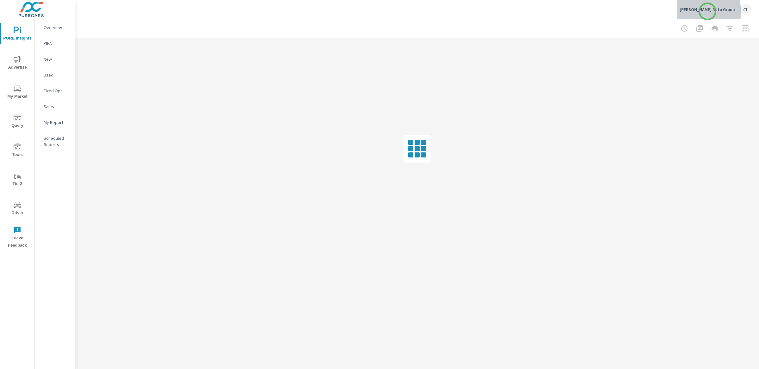
click at [707, 11] on p "[PERSON_NAME] Auto Group" at bounding box center [706, 10] width 55 height 6
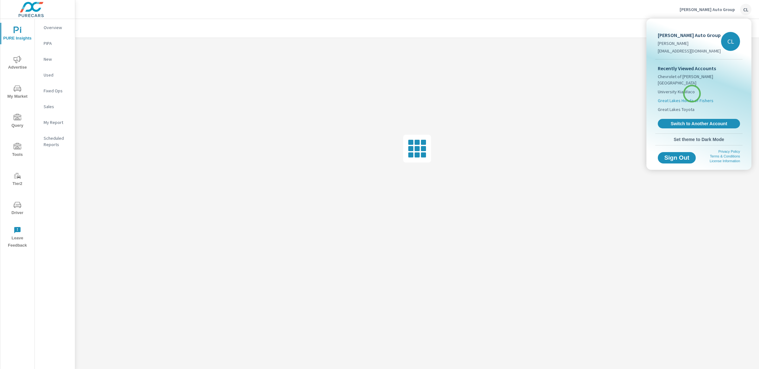
click at [692, 97] on span "Great Lakes Honda of Fishers" at bounding box center [685, 100] width 56 height 6
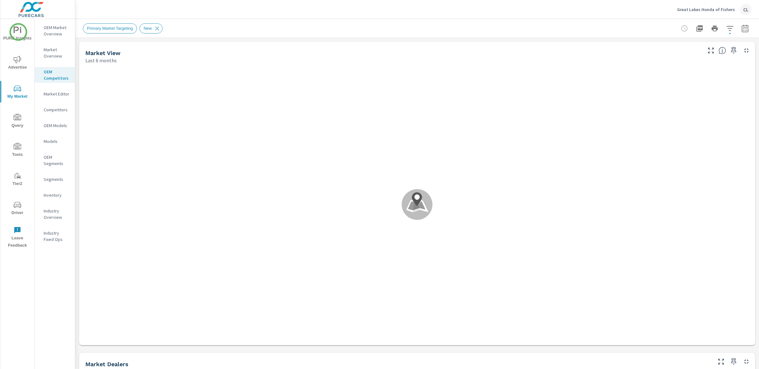
click at [17, 33] on icon "nav menu" at bounding box center [18, 31] width 8 height 8
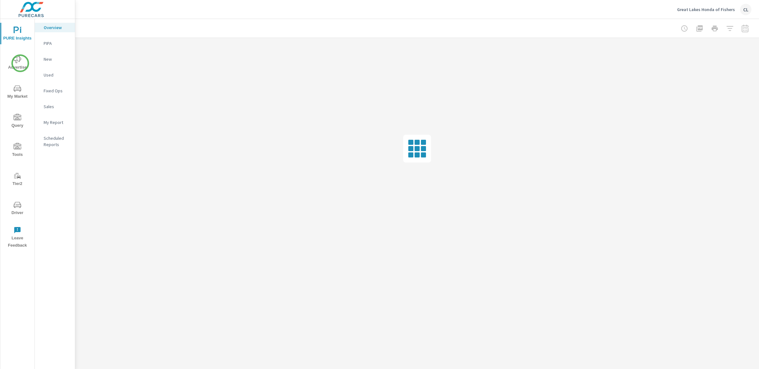
click at [20, 63] on icon "nav menu" at bounding box center [18, 60] width 8 height 8
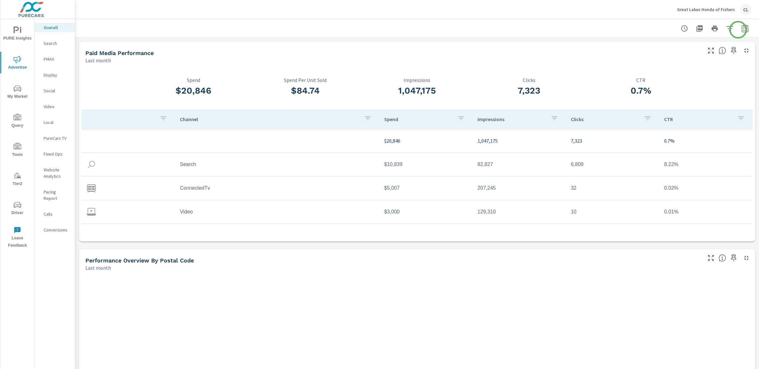
click at [738, 29] on button "button" at bounding box center [744, 28] width 13 height 13
select select "Last month"
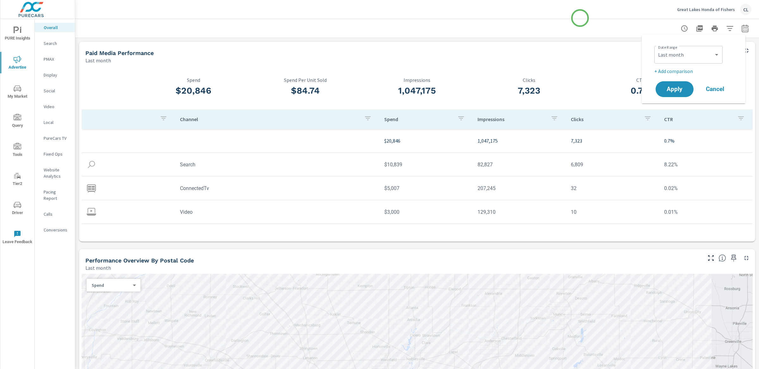
click at [580, 18] on div "Great Lakes Honda of Fishers CL" at bounding box center [417, 9] width 668 height 19
